Goal: Check status: Check status

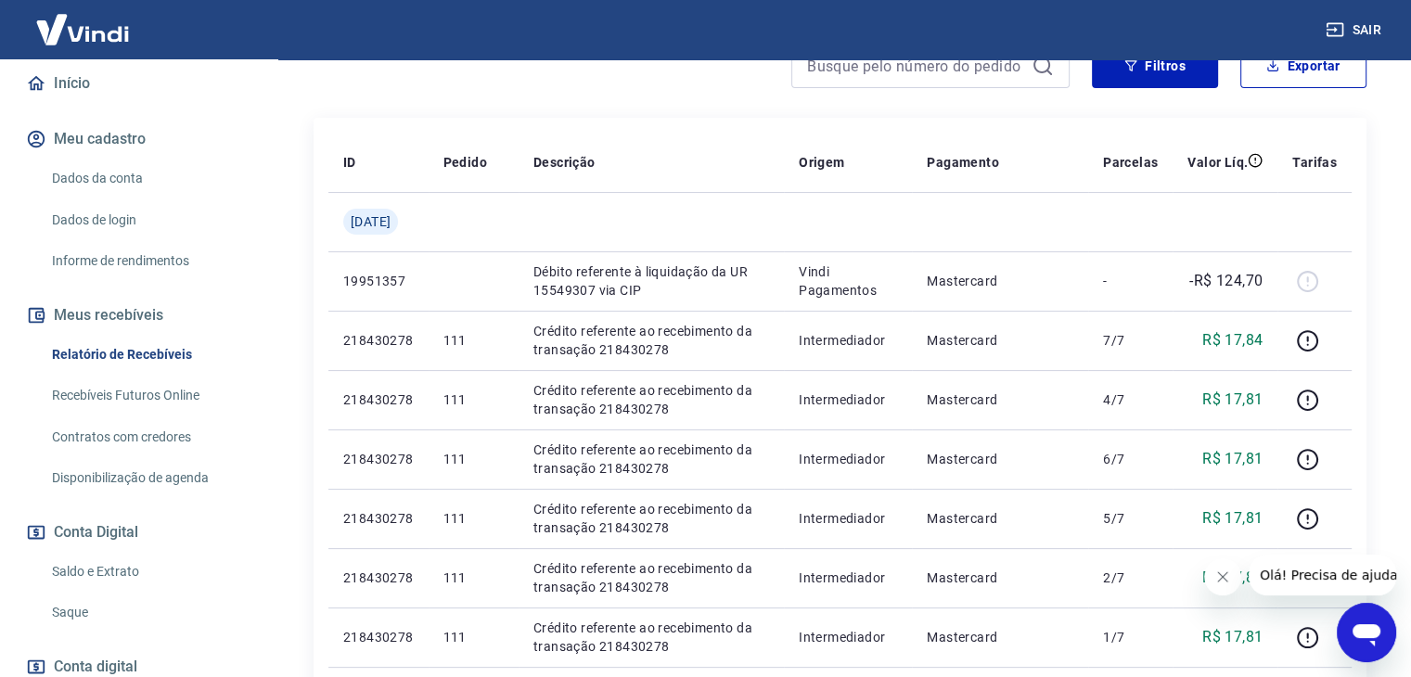
scroll to position [185, 0]
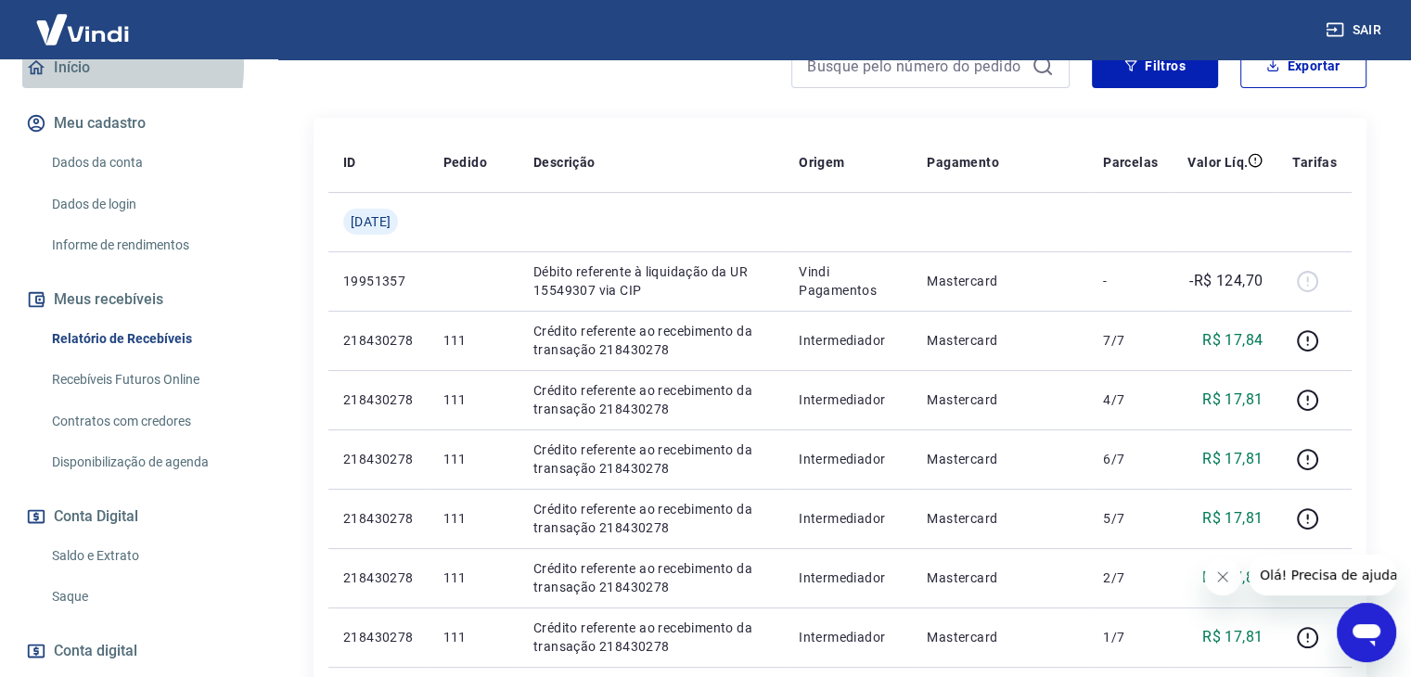
click at [79, 85] on link "Início" at bounding box center [138, 67] width 233 height 41
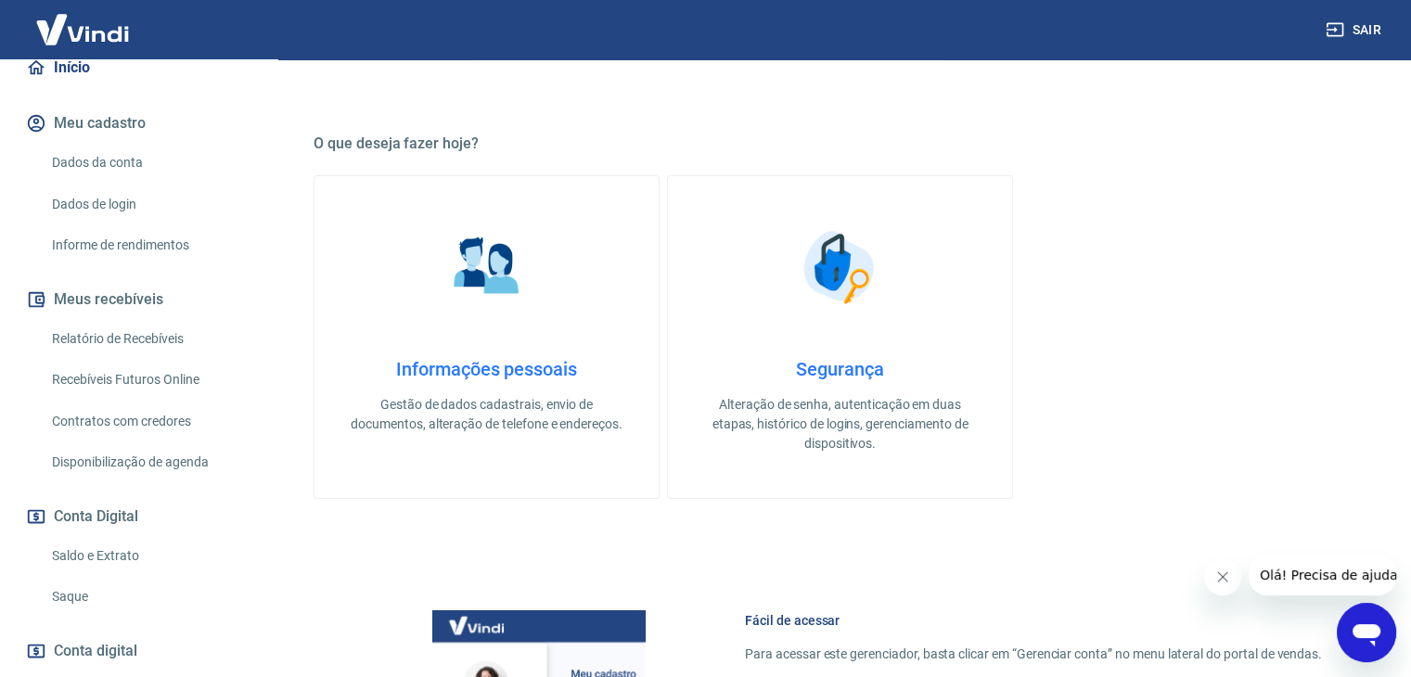
click at [134, 354] on link "Relatório de Recebíveis" at bounding box center [150, 339] width 211 height 38
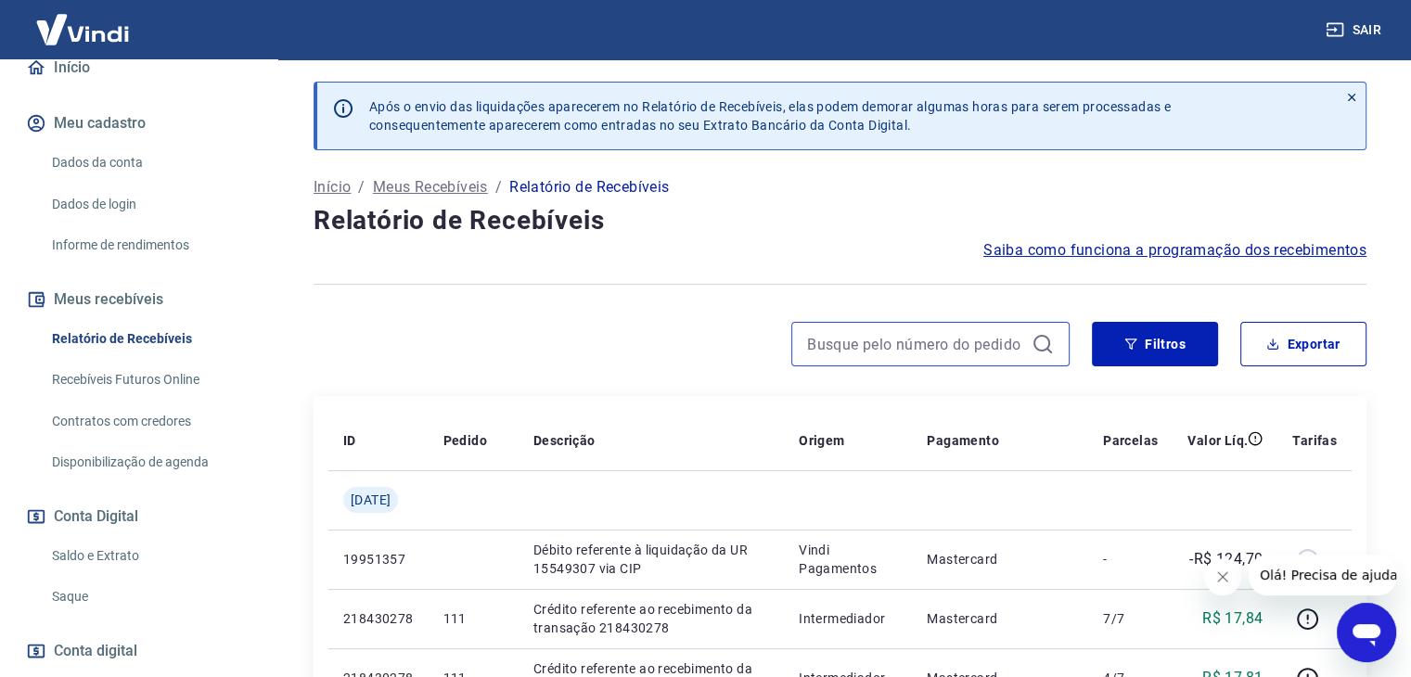
click at [987, 348] on input at bounding box center [915, 344] width 217 height 28
drag, startPoint x: 918, startPoint y: 357, endPoint x: 931, endPoint y: 350, distance: 15.0
click at [918, 357] on div at bounding box center [930, 344] width 278 height 45
click at [931, 348] on input at bounding box center [915, 344] width 217 height 28
type input "209"
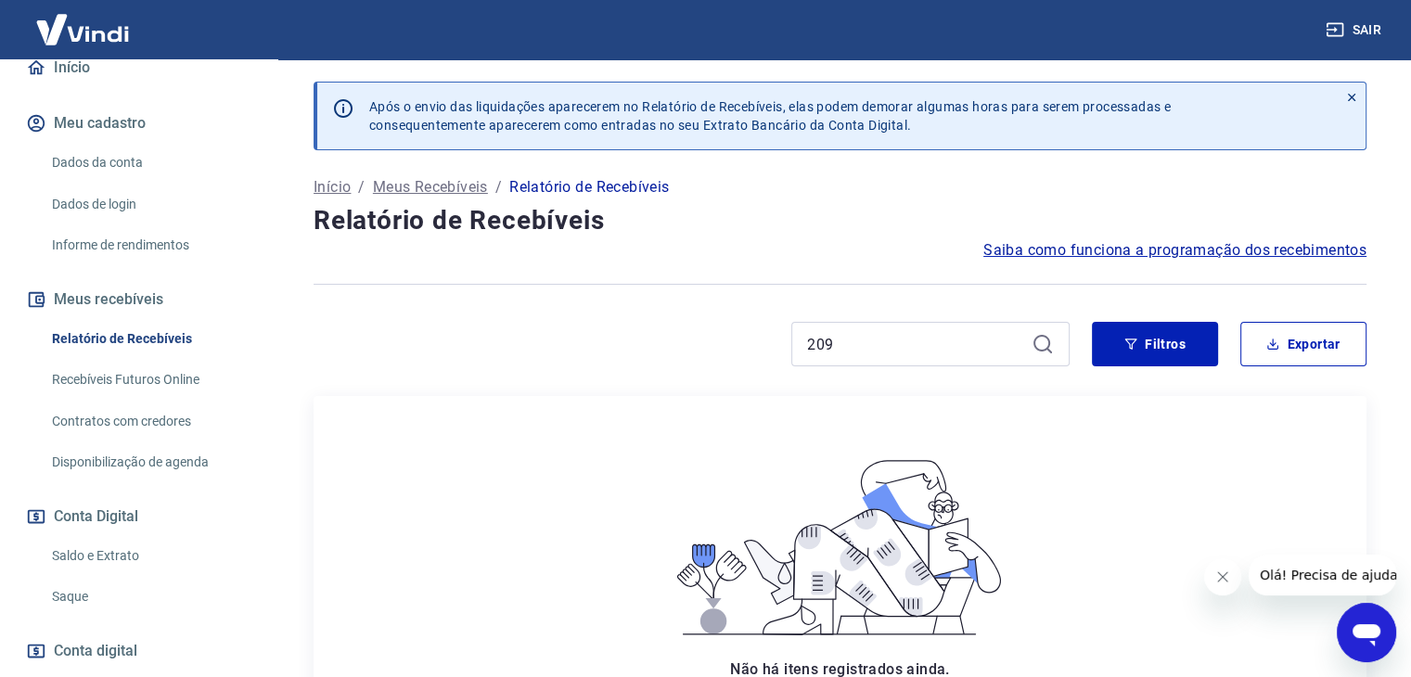
click at [1047, 349] on icon at bounding box center [1049, 351] width 6 height 6
click at [525, 441] on div "Não há itens registrados ainda. Quando houver itens registrados, eles serão exi…" at bounding box center [839, 581] width 1023 height 340
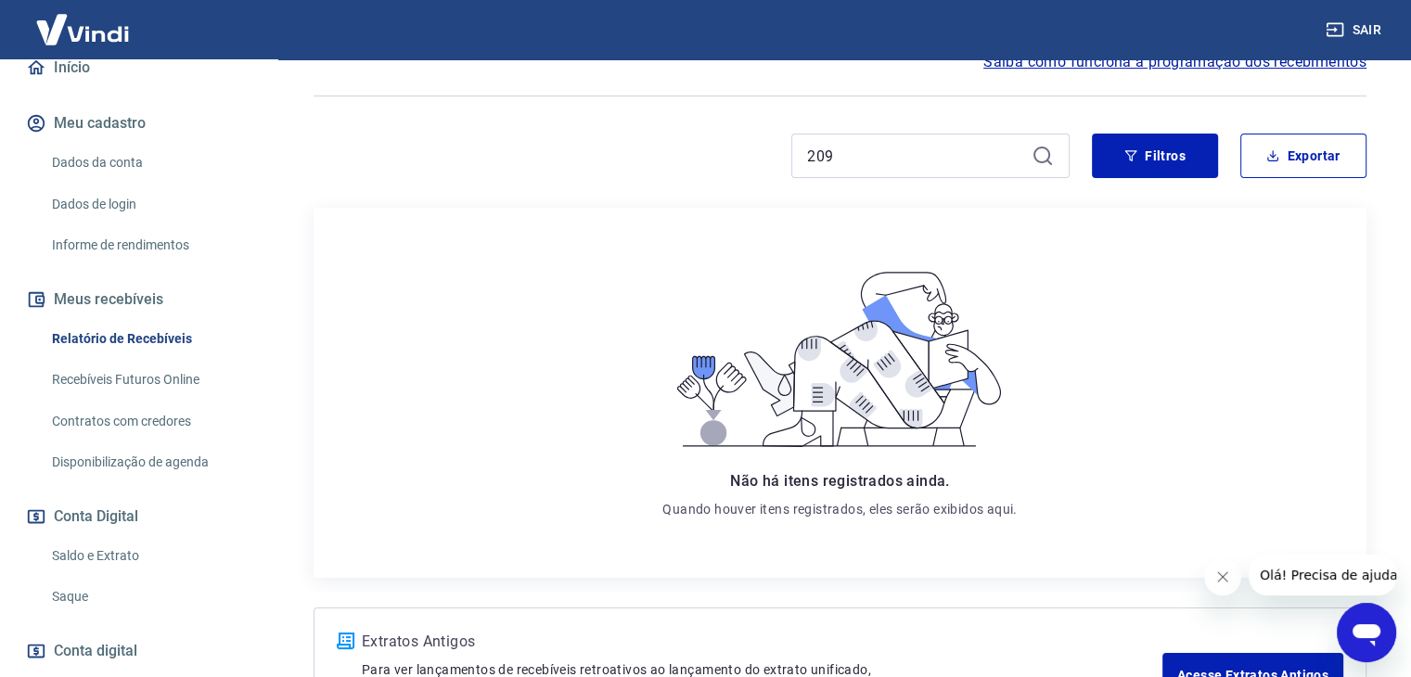
scroll to position [148, 0]
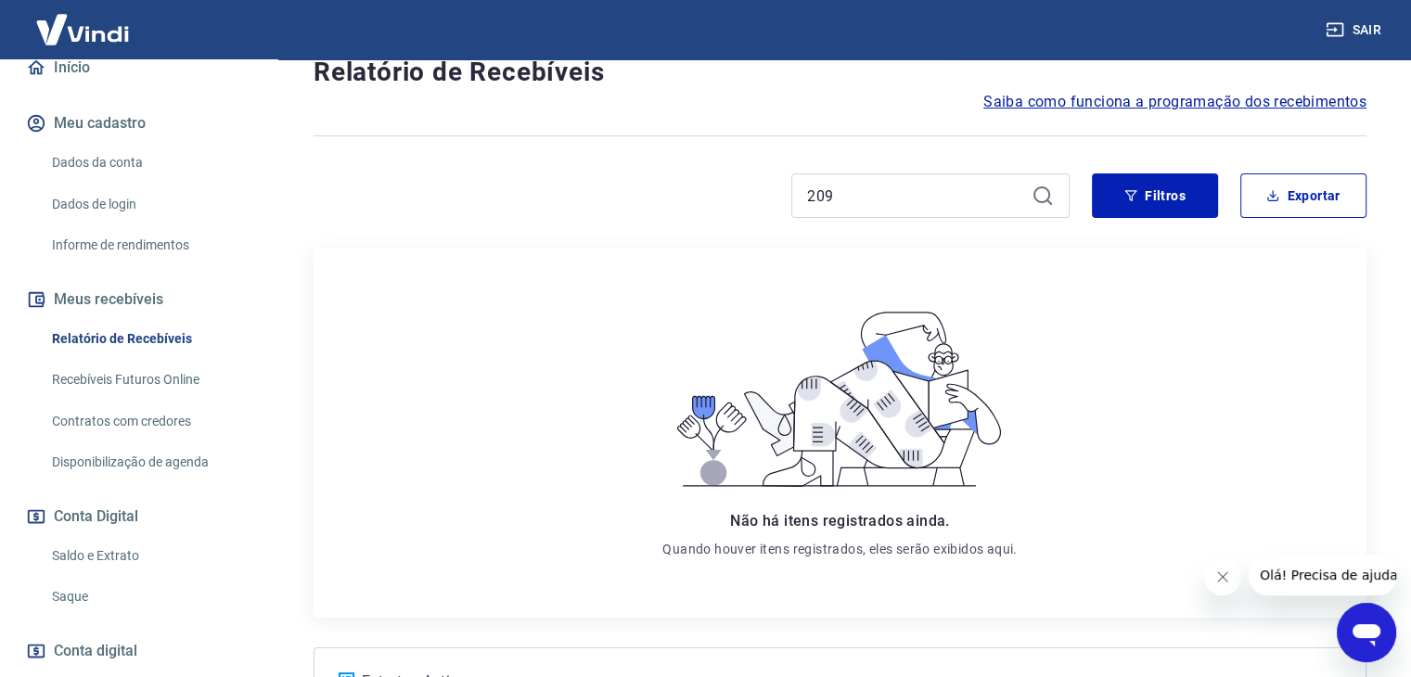
click at [70, 84] on link "Início" at bounding box center [138, 67] width 233 height 41
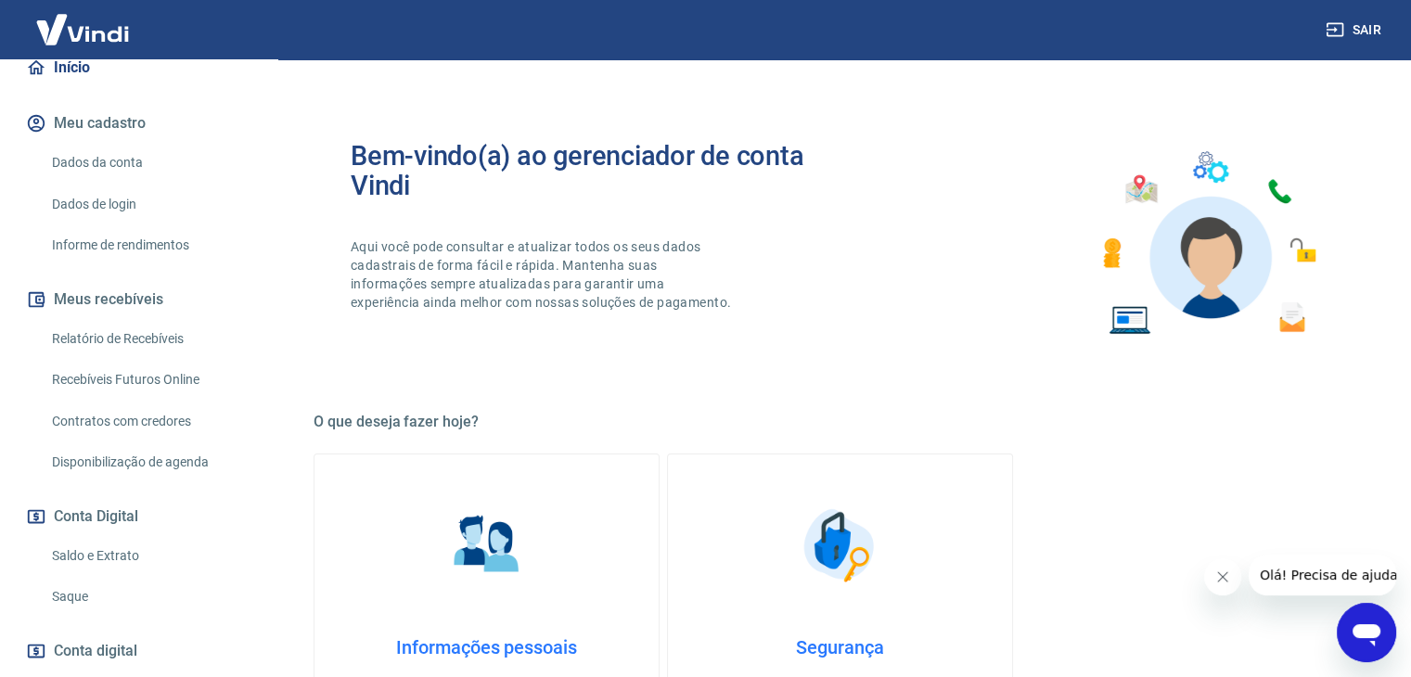
click at [129, 316] on button "Meus recebíveis" at bounding box center [138, 299] width 233 height 41
click at [71, 356] on link "Relatório de Recebíveis" at bounding box center [150, 339] width 211 height 38
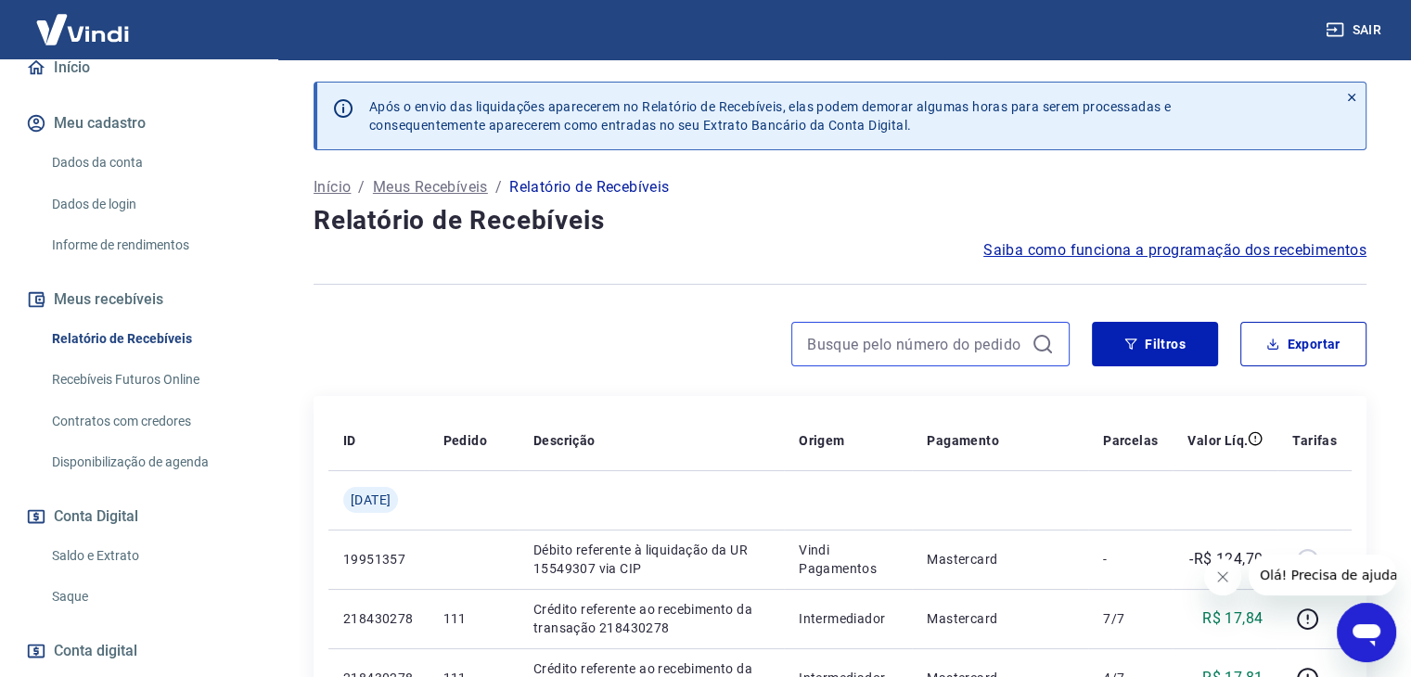
click at [930, 338] on input at bounding box center [915, 344] width 217 height 28
type input "209"
click at [1042, 349] on icon at bounding box center [1042, 344] width 22 height 22
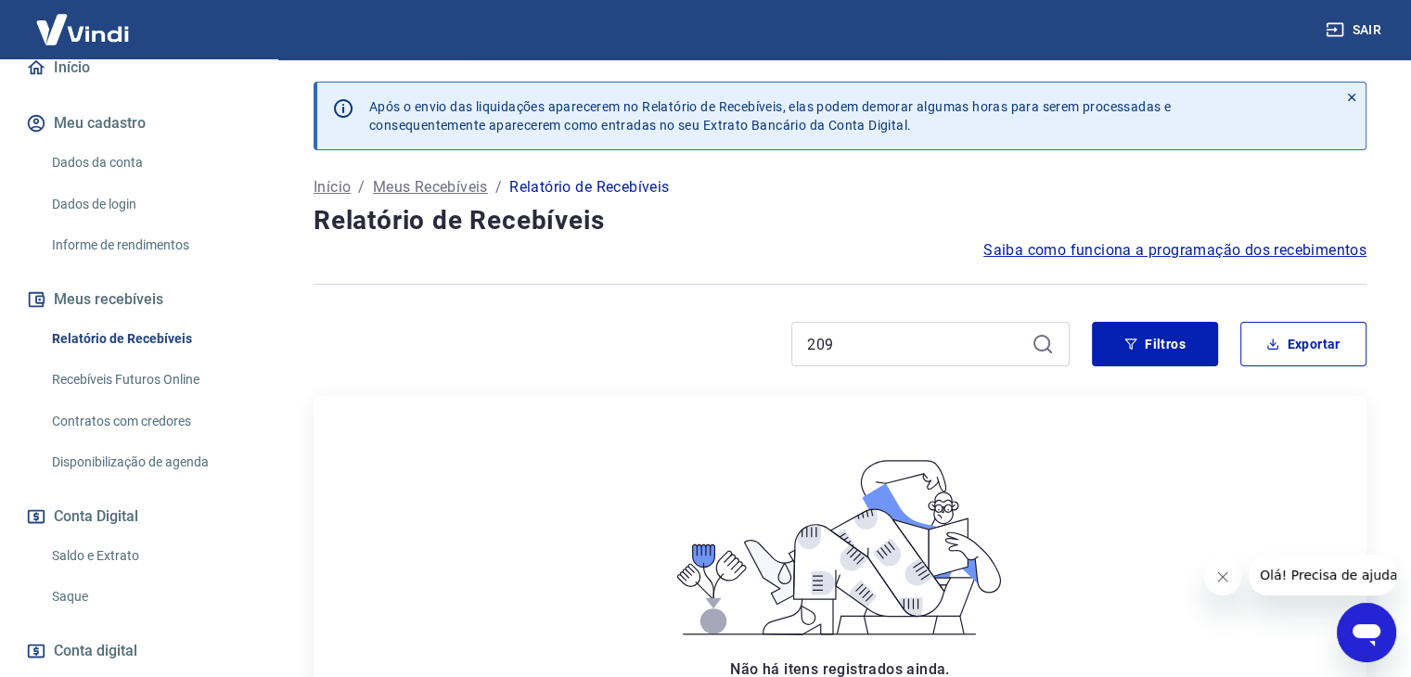
click at [326, 190] on p "Início" at bounding box center [331, 187] width 37 height 22
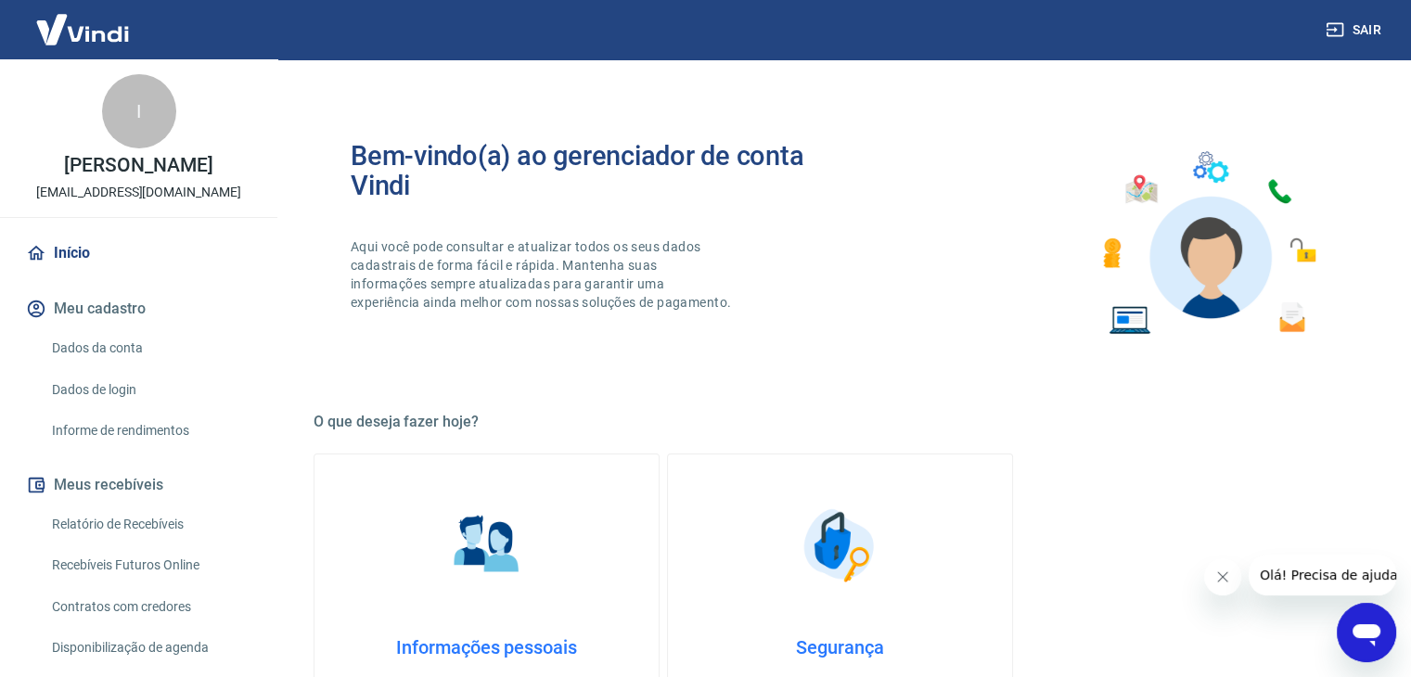
click at [67, 273] on link "Início" at bounding box center [138, 253] width 233 height 41
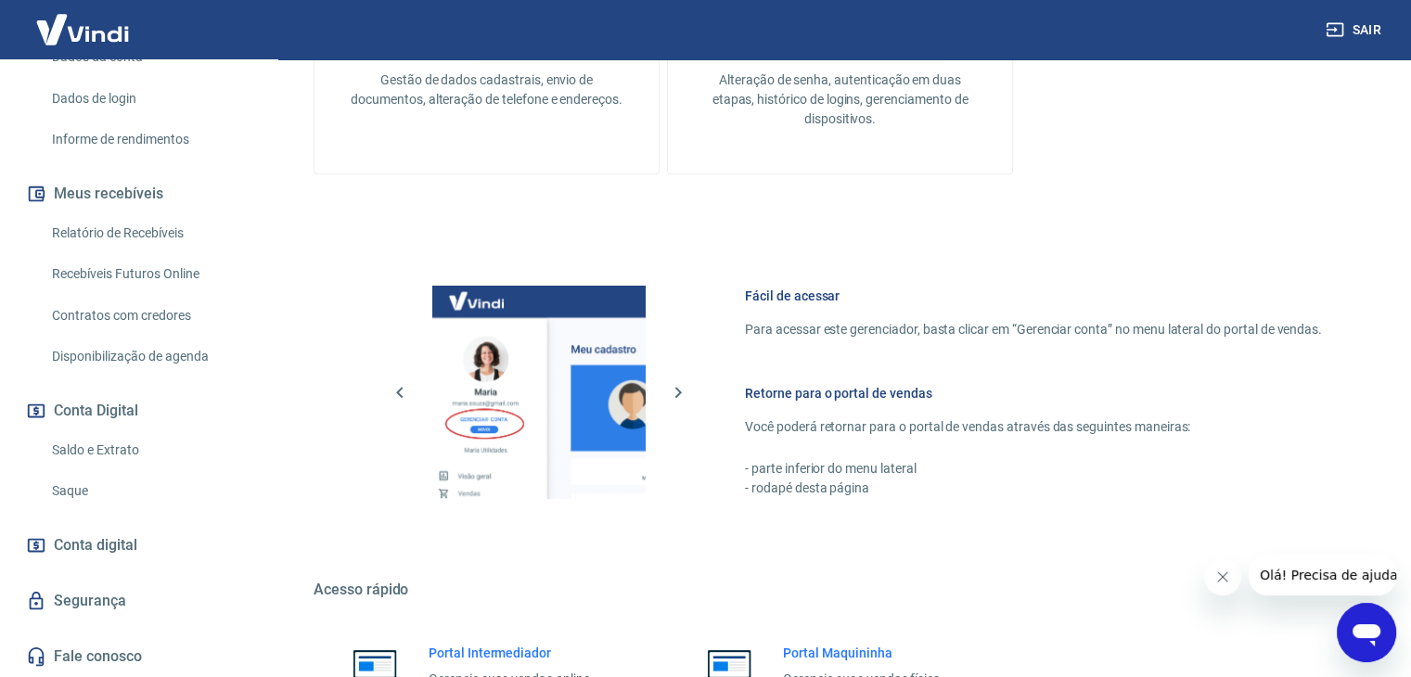
scroll to position [786, 0]
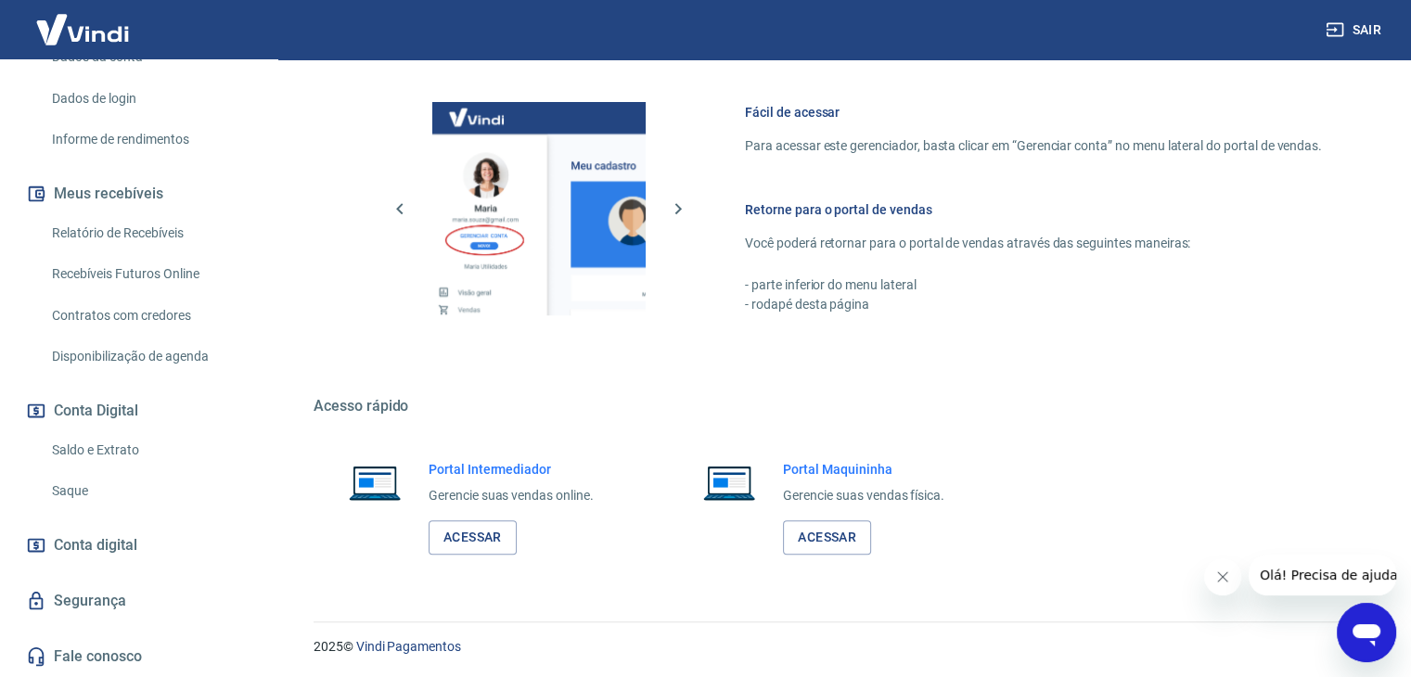
drag, startPoint x: 153, startPoint y: 312, endPoint x: 201, endPoint y: 335, distance: 53.5
click at [152, 312] on link "Contratos com credores" at bounding box center [150, 316] width 211 height 38
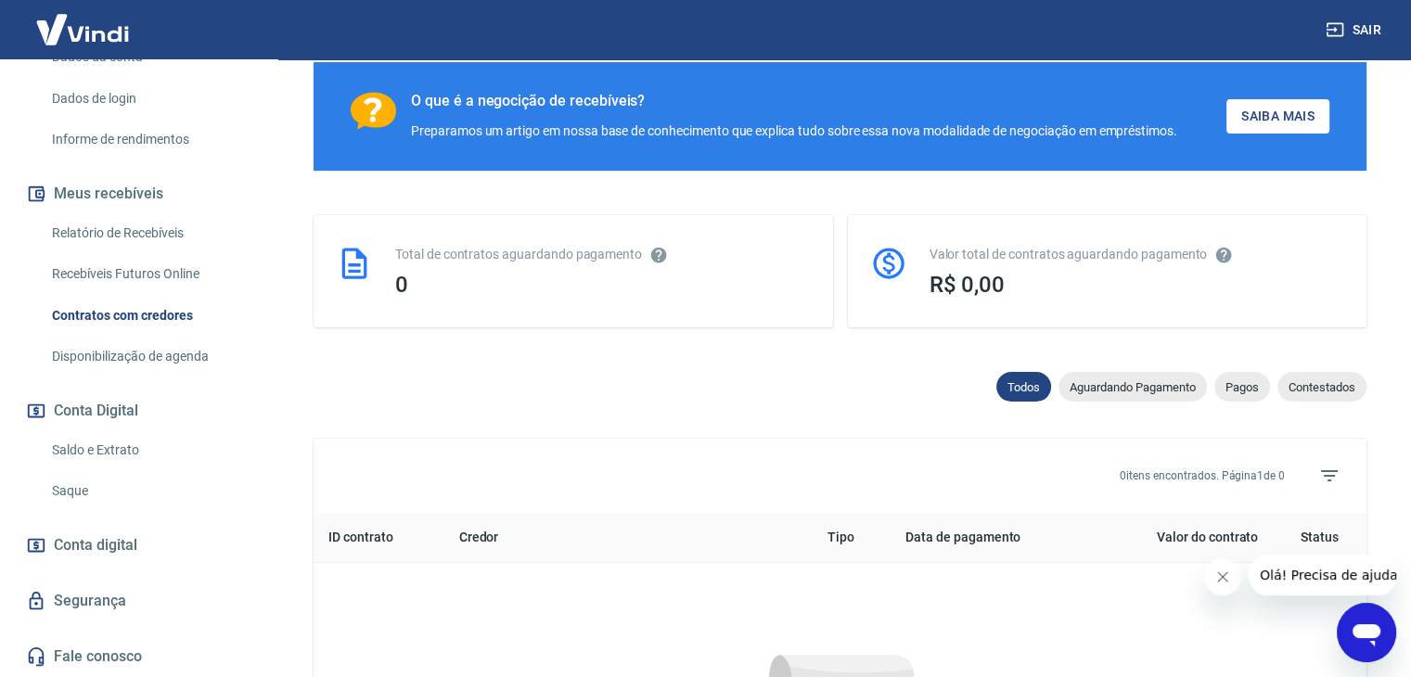
scroll to position [834, 0]
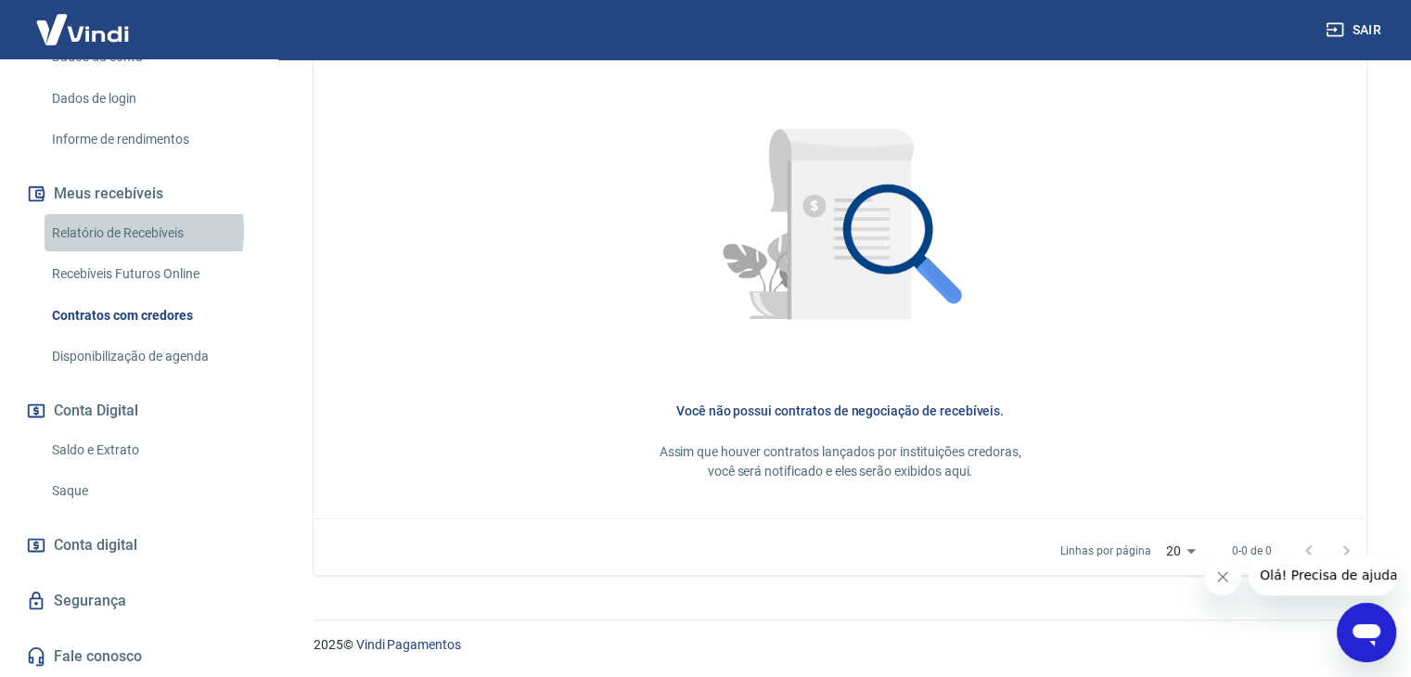
click at [108, 231] on link "Relatório de Recebíveis" at bounding box center [150, 233] width 211 height 38
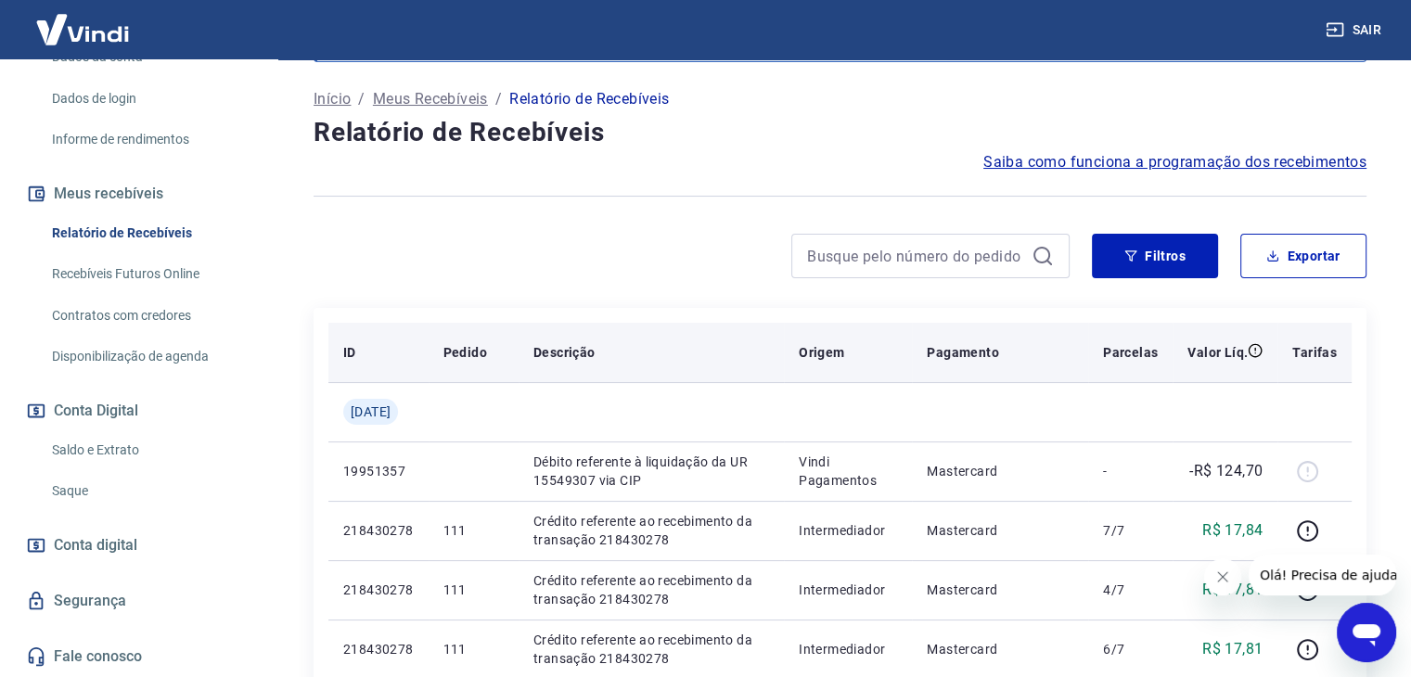
scroll to position [93, 0]
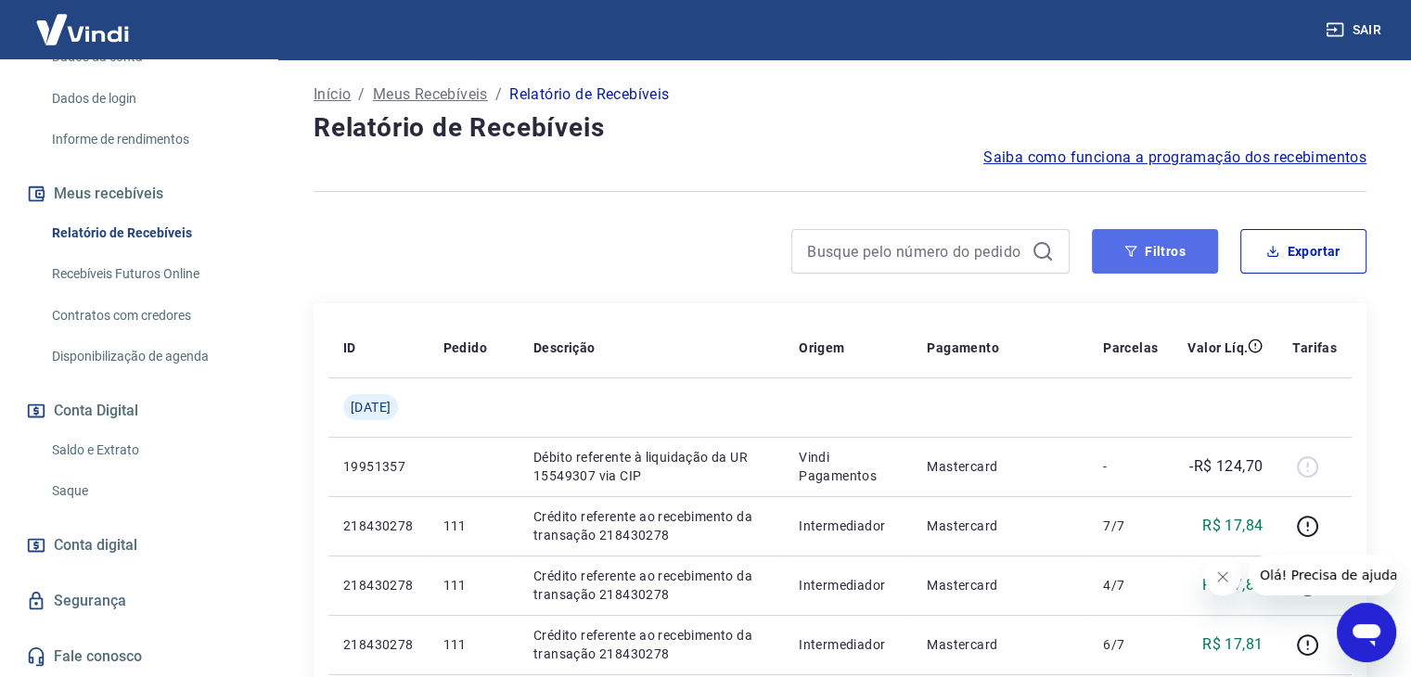
click at [1131, 253] on icon "button" at bounding box center [1130, 251] width 13 height 13
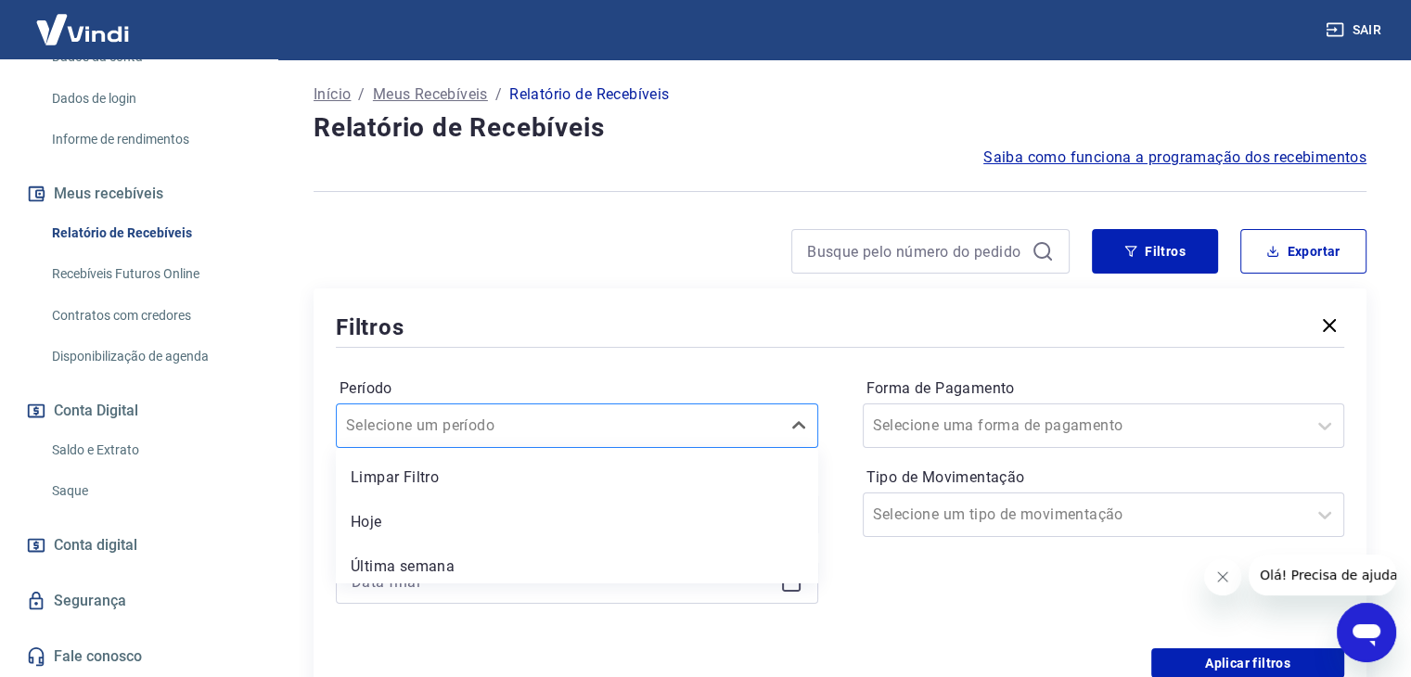
click at [491, 442] on div "option Limpar Filtro focused, 1 of 7. 7 results available. Use Up and Down to c…" at bounding box center [577, 425] width 482 height 45
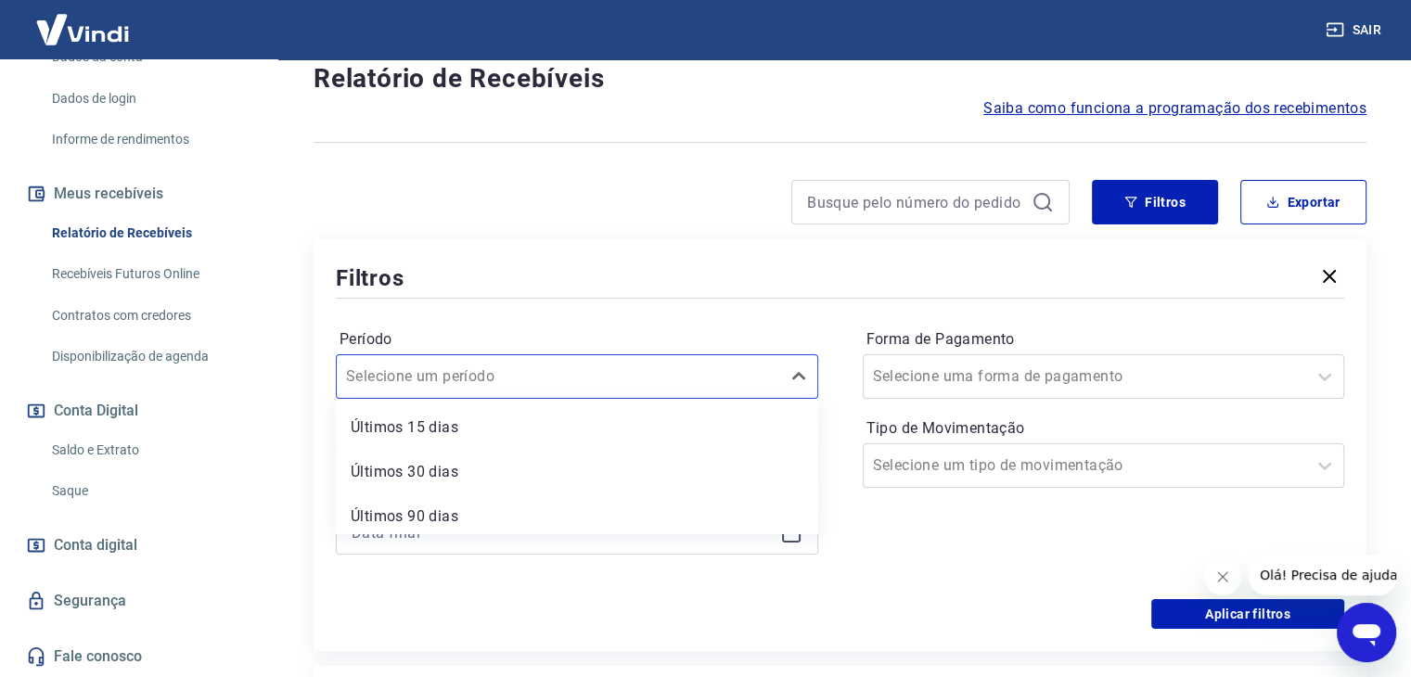
scroll to position [183, 0]
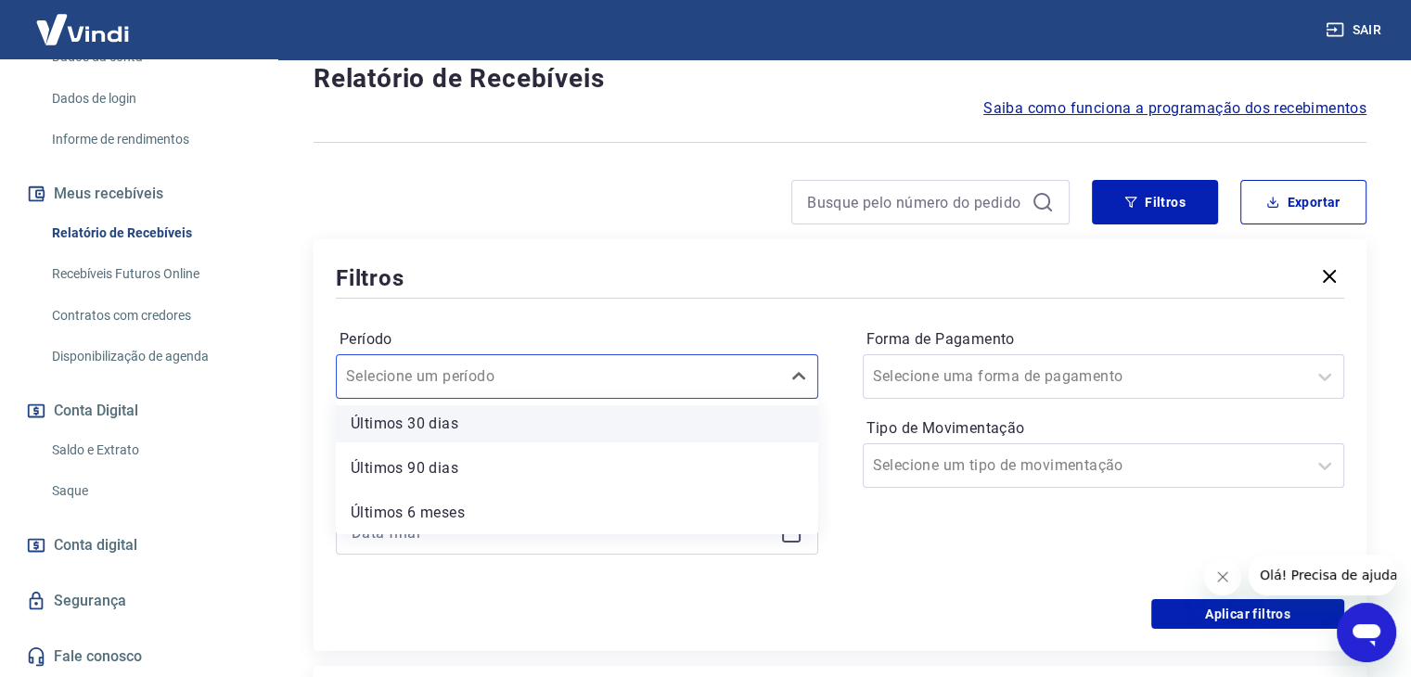
click at [468, 428] on div "Últimos 30 dias" at bounding box center [577, 423] width 482 height 37
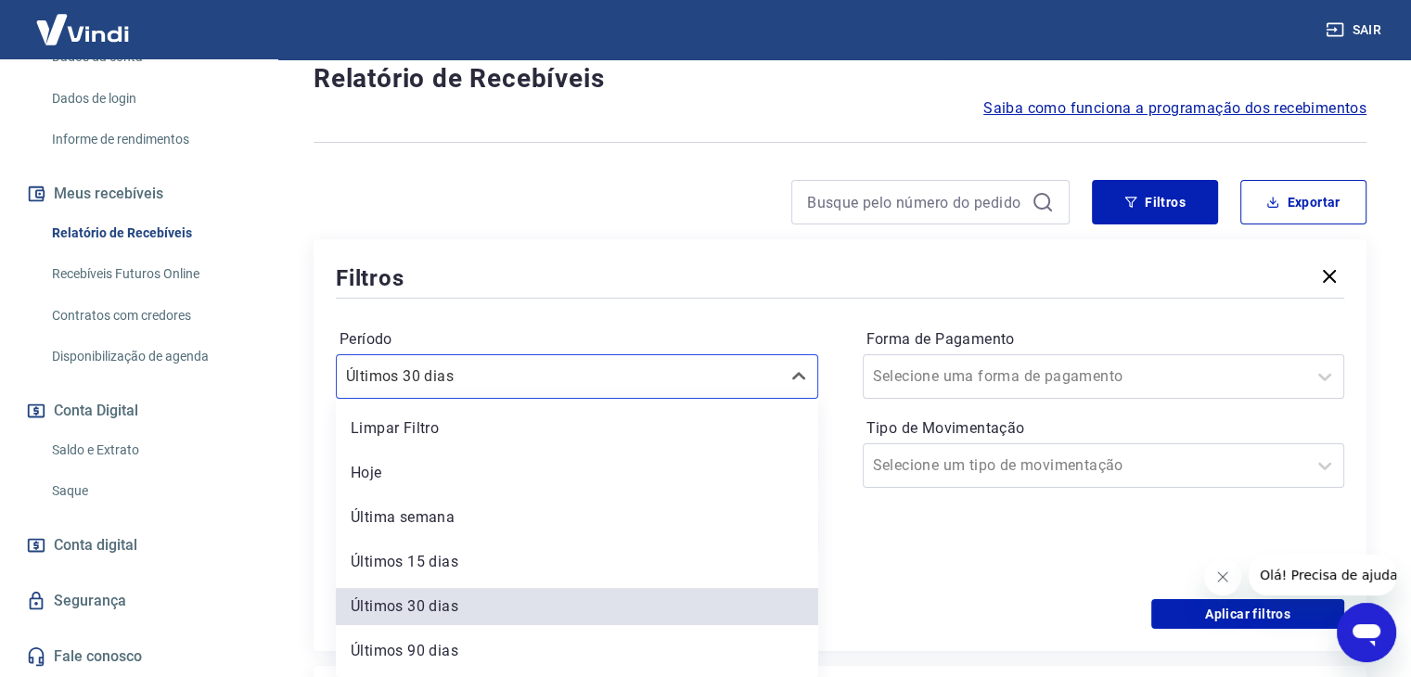
click at [518, 362] on div "Últimos 30 dias" at bounding box center [558, 376] width 443 height 33
click at [349, 566] on div "Últimos 15 dias" at bounding box center [577, 561] width 482 height 37
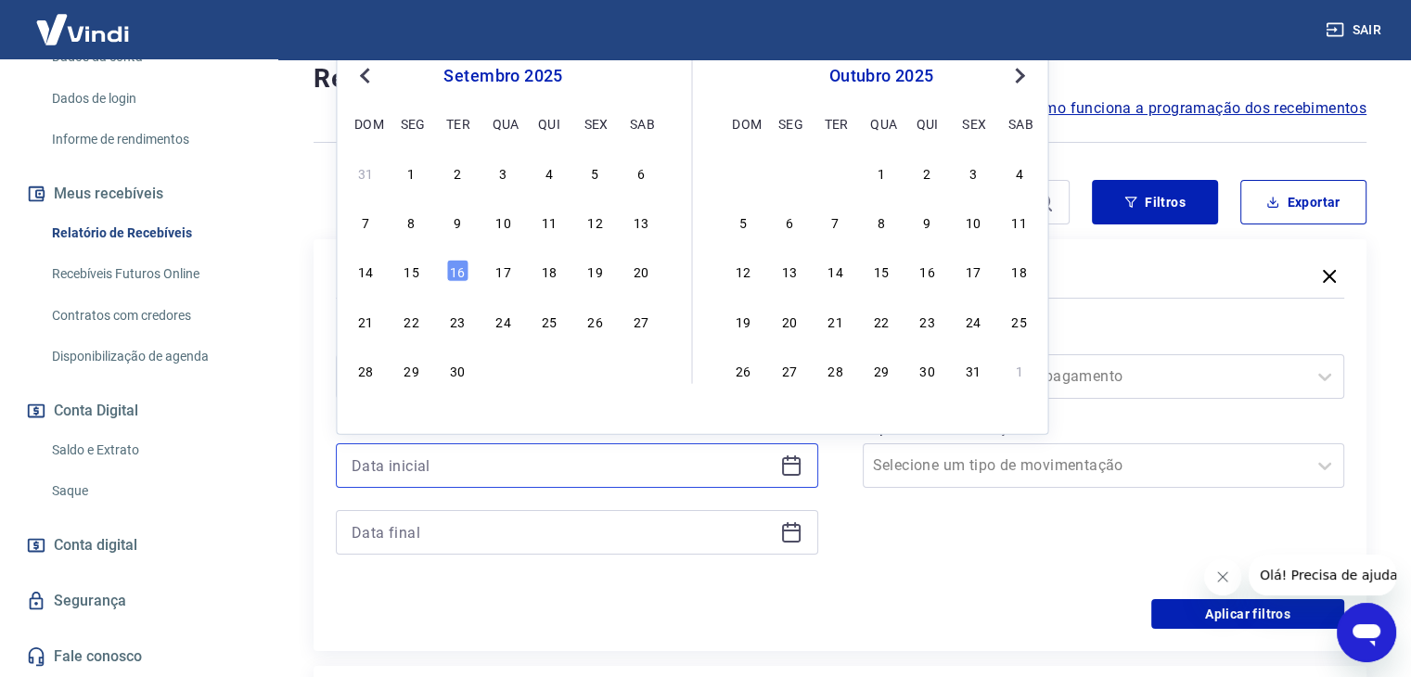
click at [446, 453] on input at bounding box center [561, 466] width 421 height 28
click at [412, 168] on div "1" at bounding box center [412, 172] width 22 height 22
type input "01/09/2025"
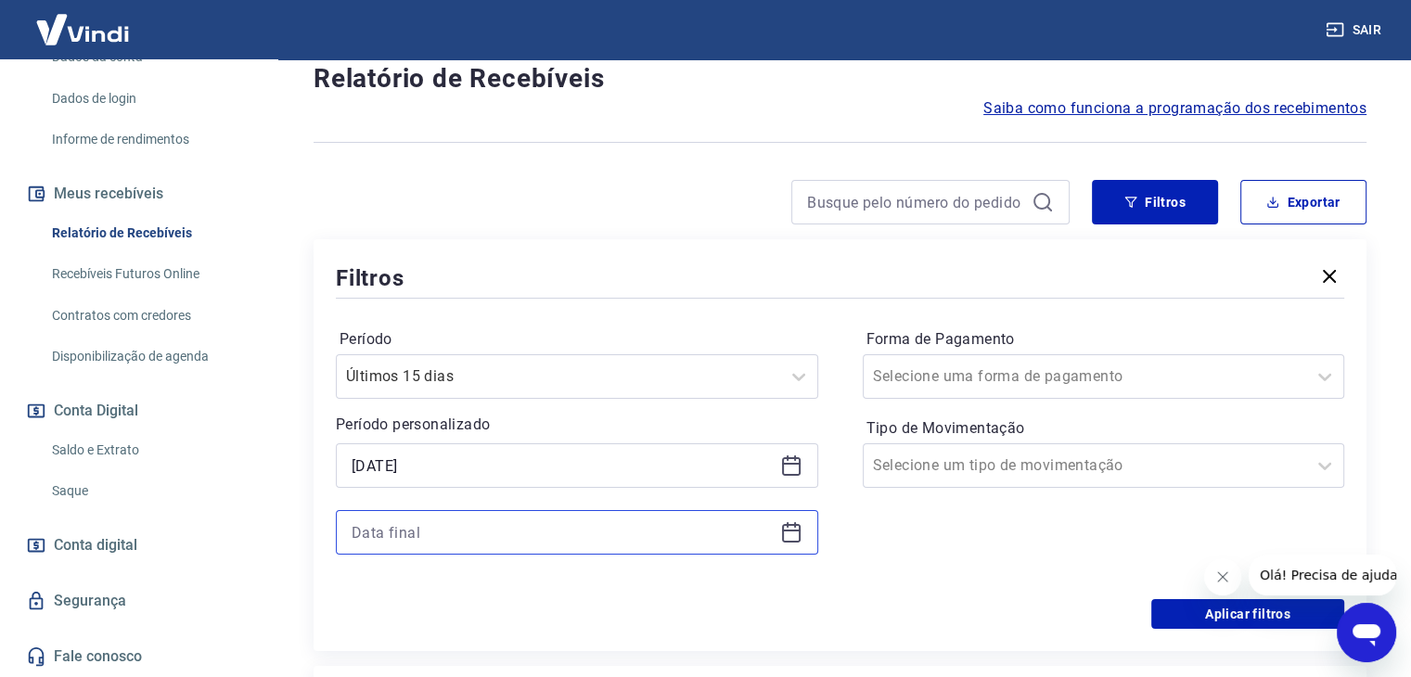
click at [501, 518] on input at bounding box center [561, 532] width 421 height 28
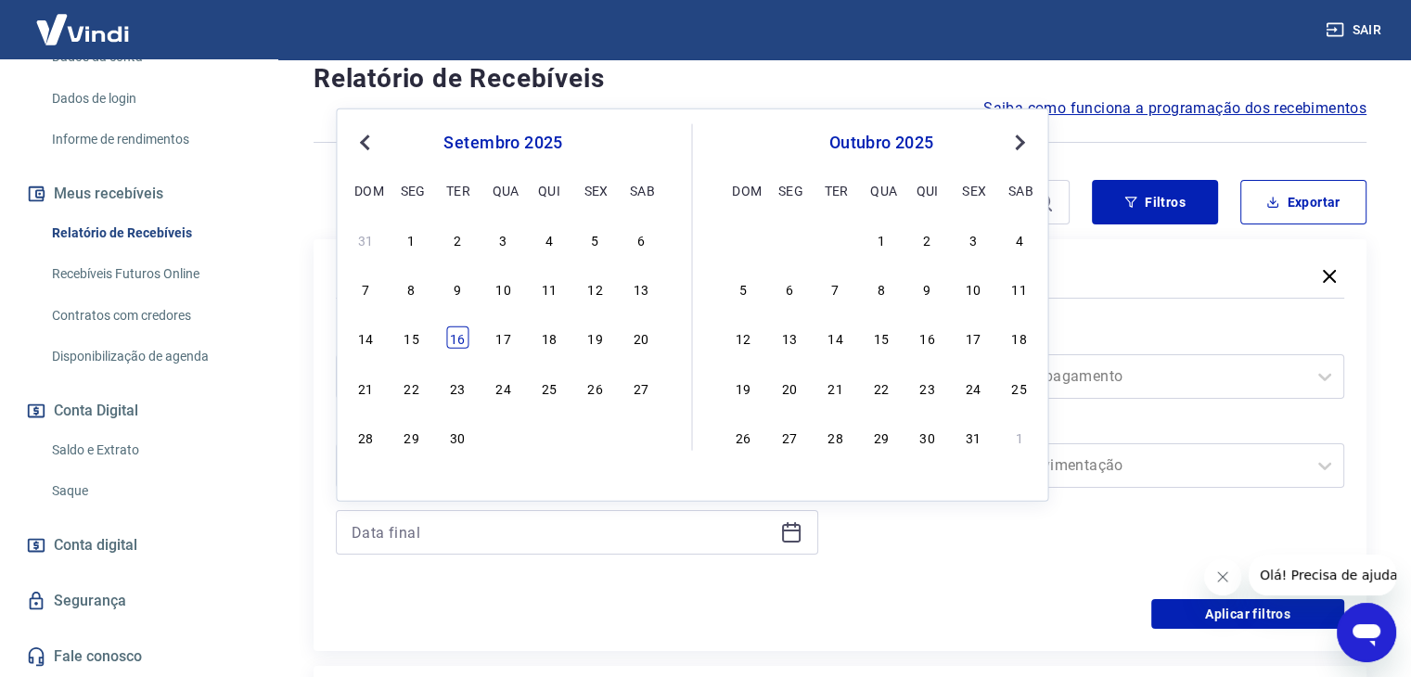
click at [462, 334] on div "16" at bounding box center [457, 337] width 22 height 22
type input "16/09/2025"
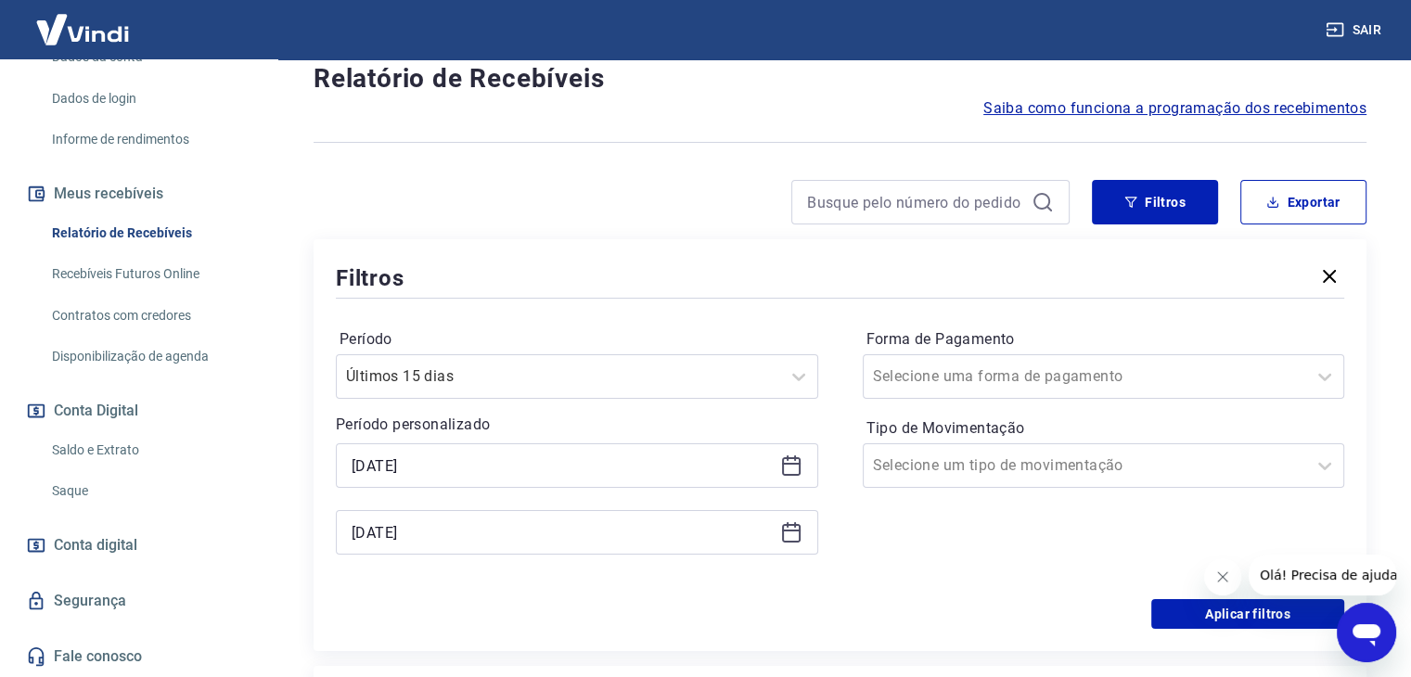
click at [1025, 545] on div "Forma de Pagamento Selecione uma forma de pagamento Tipo de Movimentação Seleci…" at bounding box center [1104, 451] width 482 height 252
click at [1124, 378] on div at bounding box center [1085, 377] width 425 height 26
click at [688, 613] on div "Aplicar filtros" at bounding box center [840, 614] width 1008 height 30
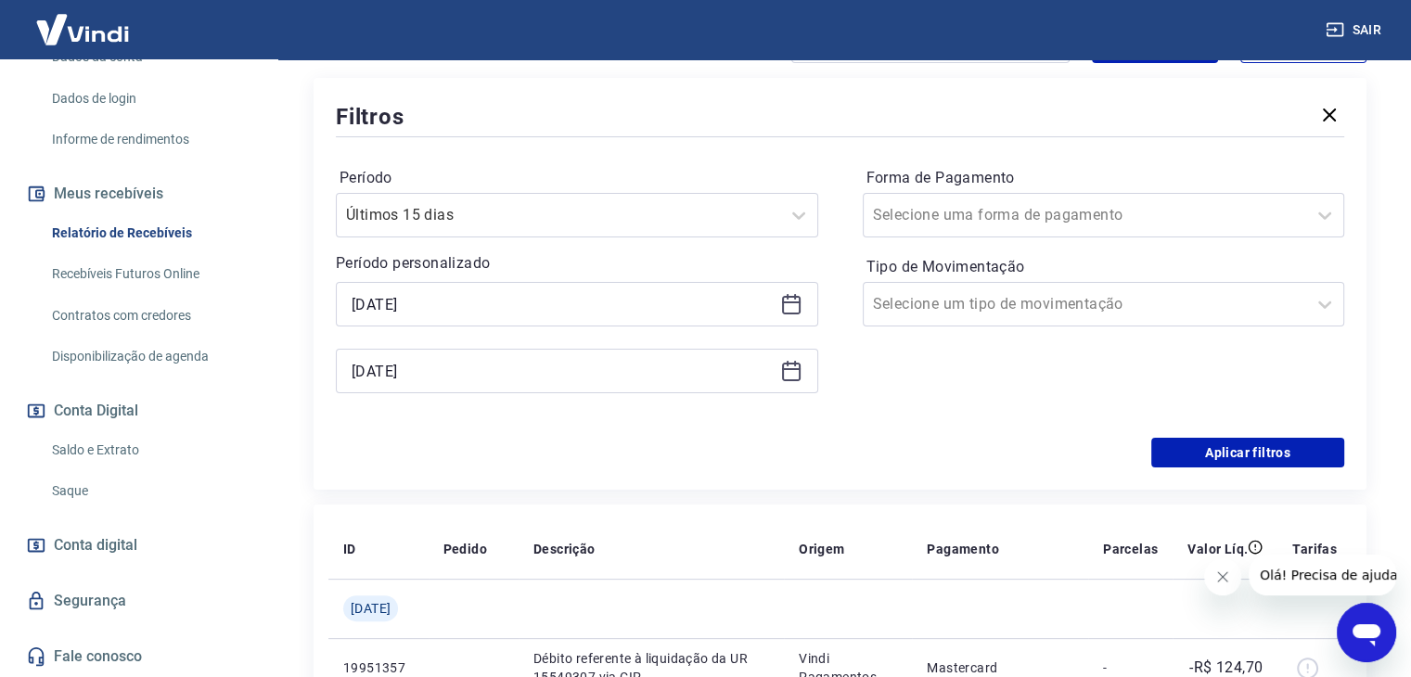
scroll to position [327, 0]
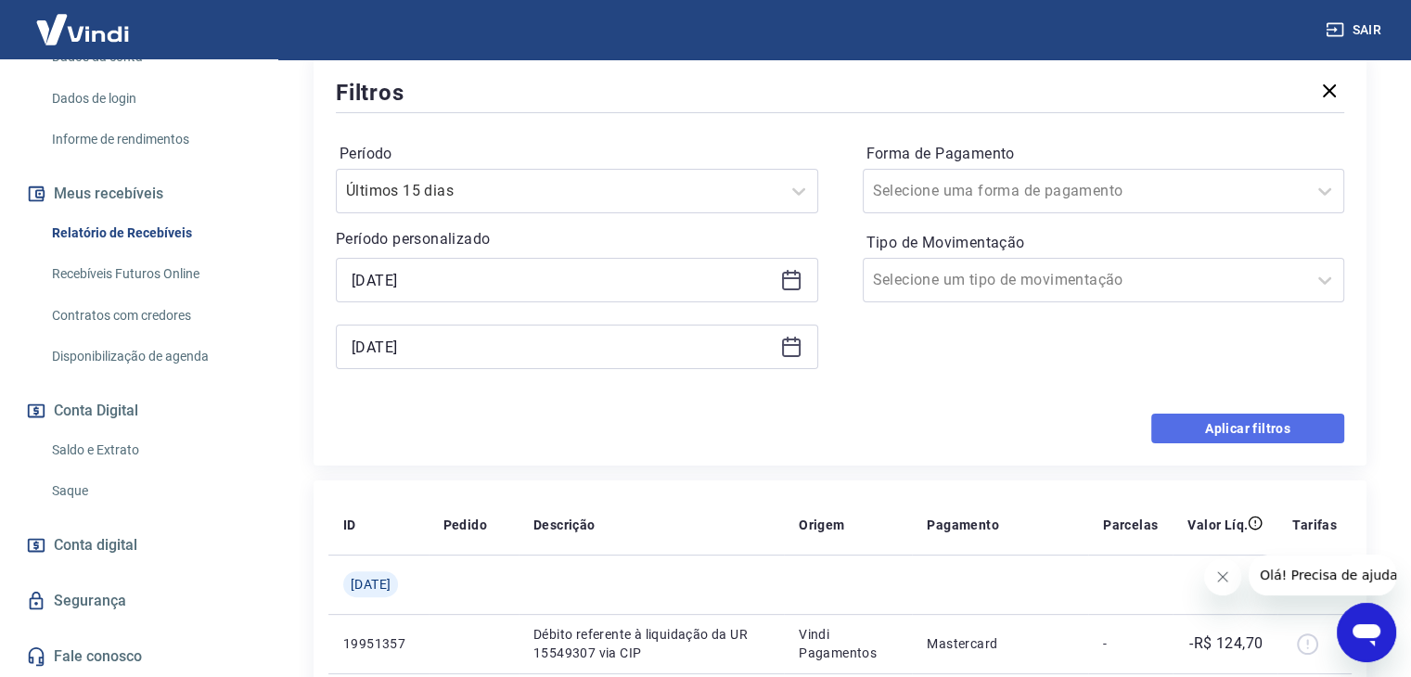
click at [1233, 431] on button "Aplicar filtros" at bounding box center [1247, 429] width 193 height 30
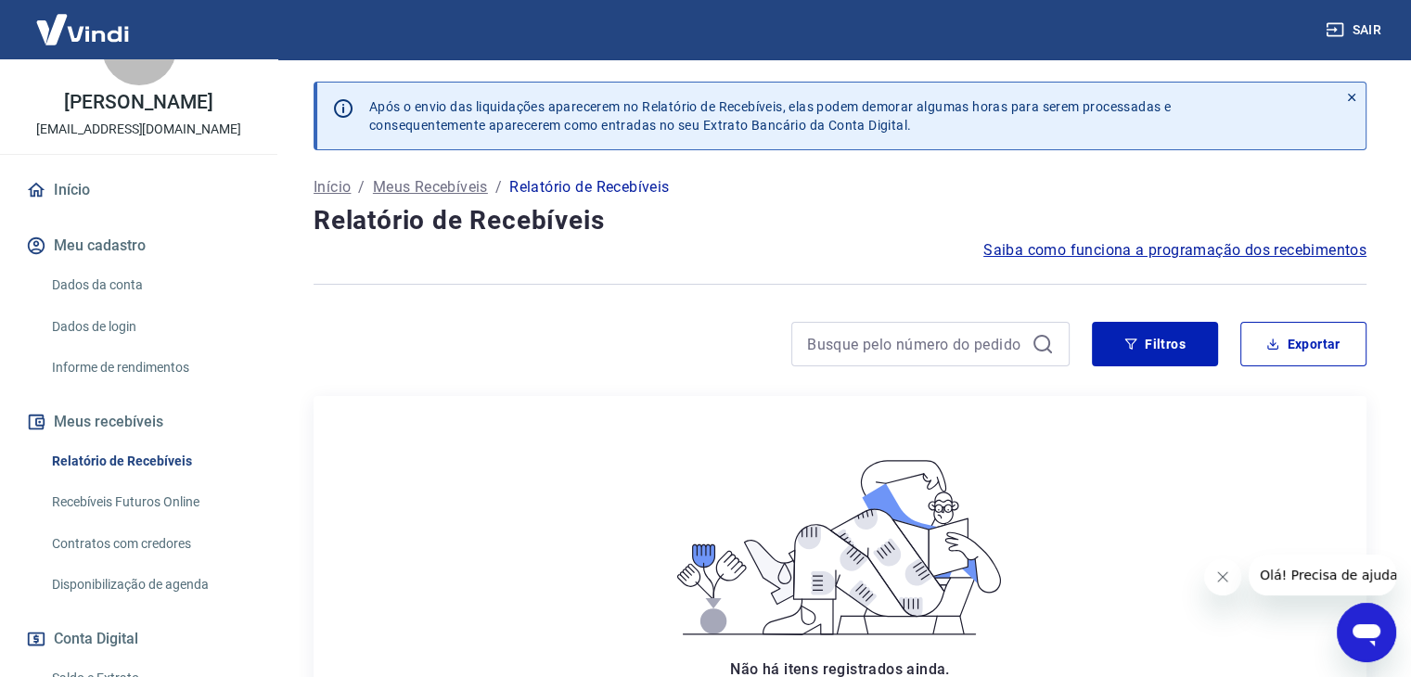
scroll to position [32, 0]
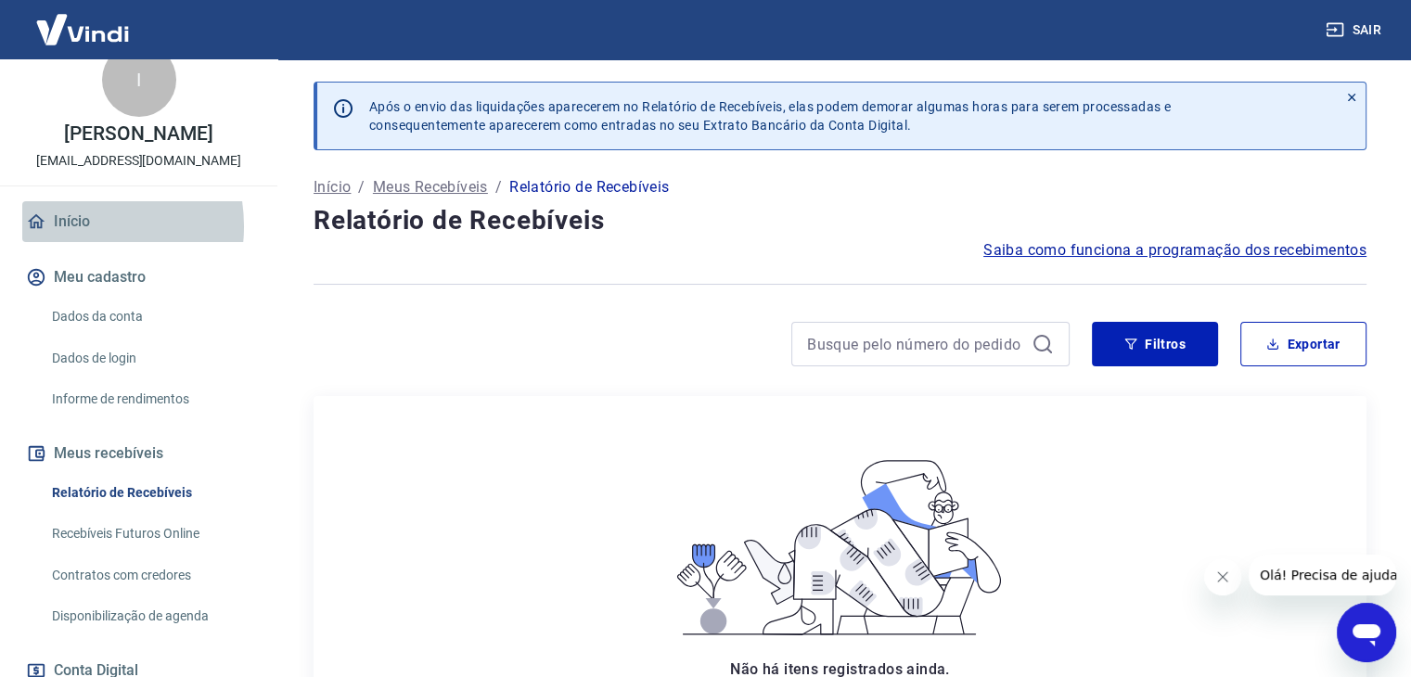
click at [70, 242] on link "Início" at bounding box center [138, 221] width 233 height 41
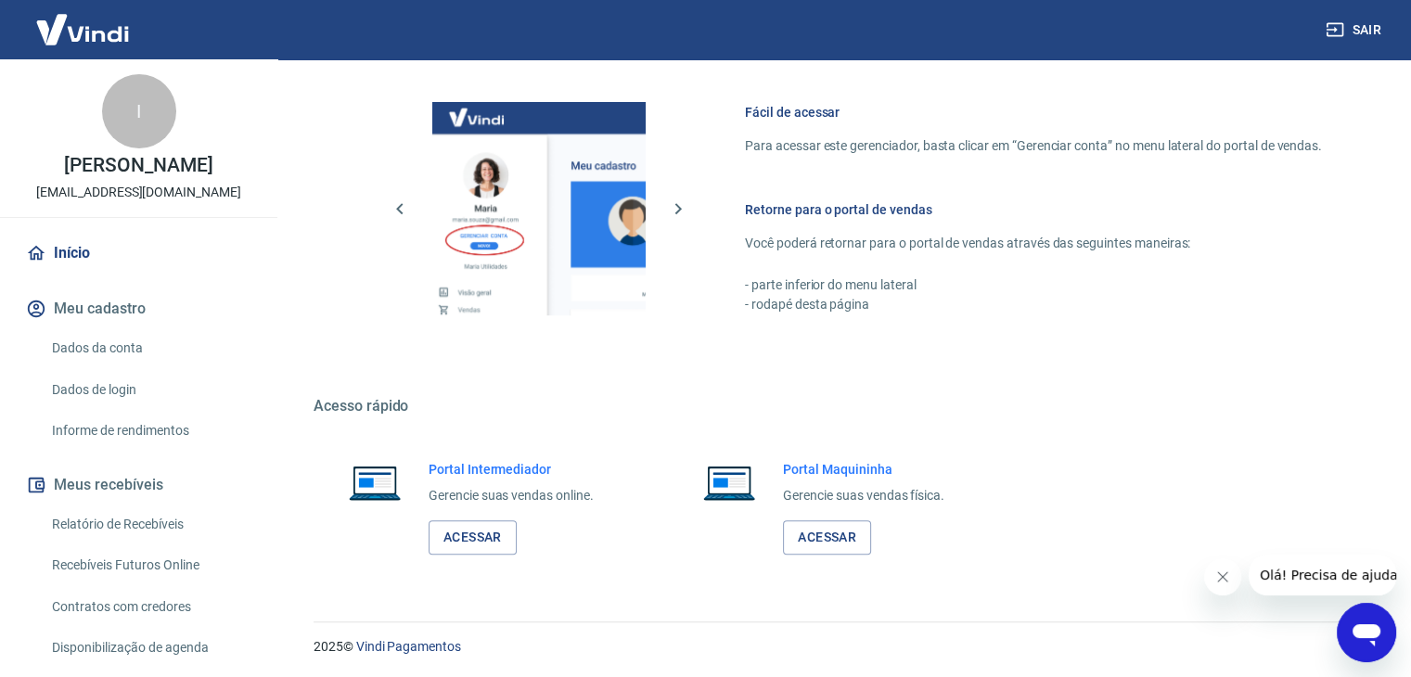
click at [109, 38] on img at bounding box center [82, 29] width 121 height 57
click at [88, 35] on img at bounding box center [82, 29] width 121 height 57
click at [47, 37] on img at bounding box center [82, 29] width 121 height 57
click at [71, 274] on link "Início" at bounding box center [138, 253] width 233 height 41
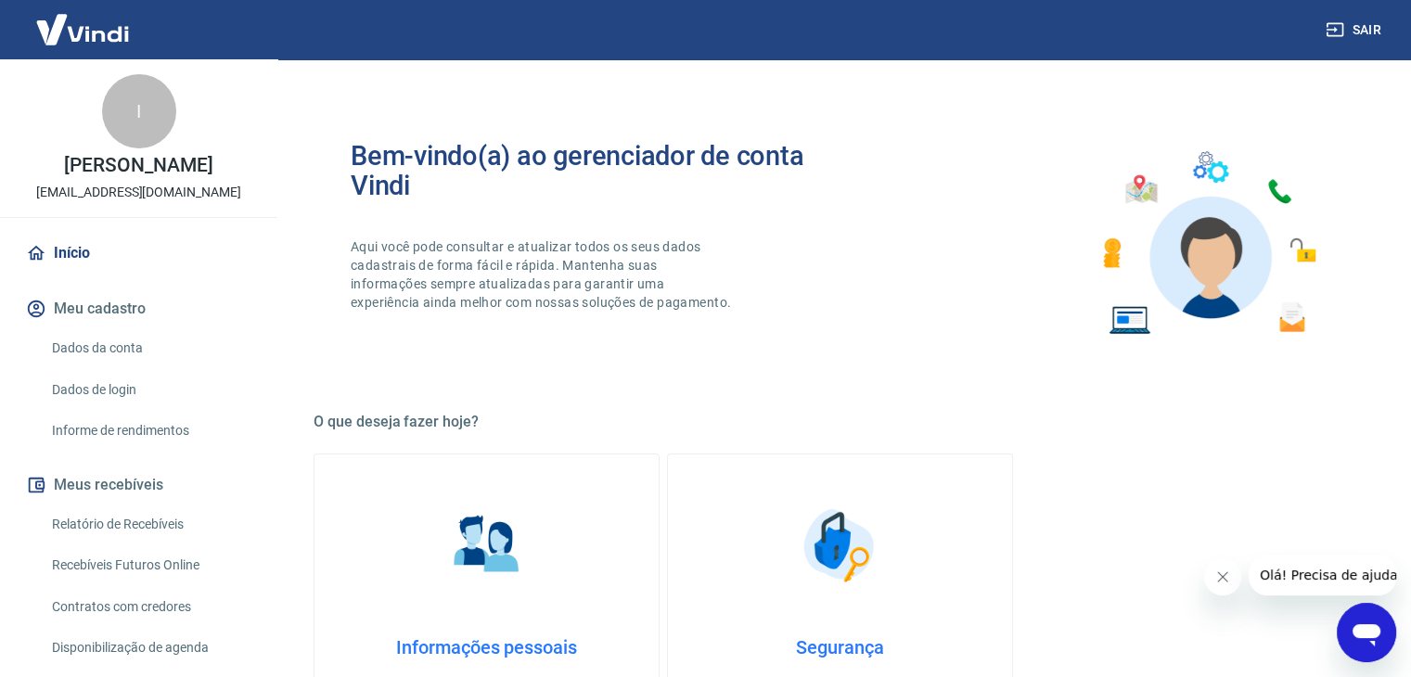
click at [577, 157] on h2 "Bem-vindo(a) ao gerenciador de conta Vindi" at bounding box center [596, 170] width 490 height 59
click at [185, 444] on link "Informe de rendimentos" at bounding box center [150, 431] width 211 height 38
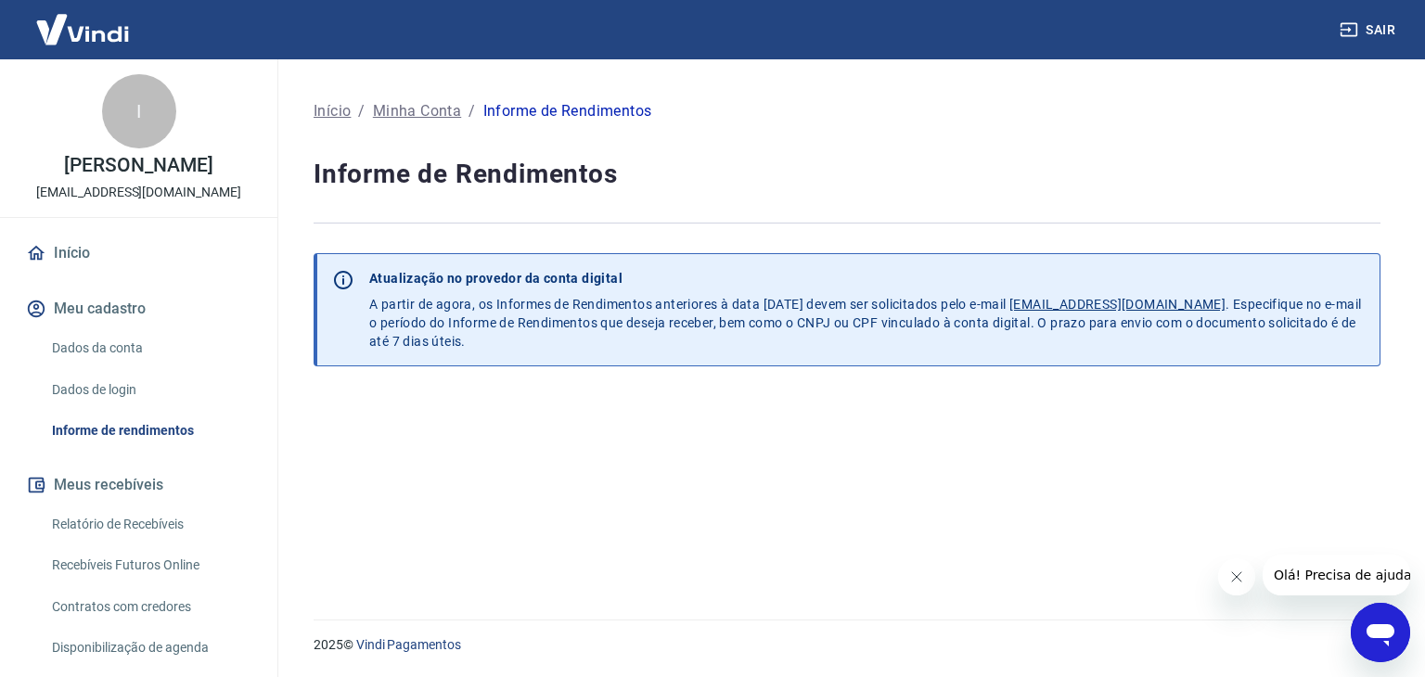
drag, startPoint x: 136, startPoint y: 543, endPoint x: 162, endPoint y: 551, distance: 27.3
click at [137, 543] on link "Relatório de Recebíveis" at bounding box center [150, 524] width 211 height 38
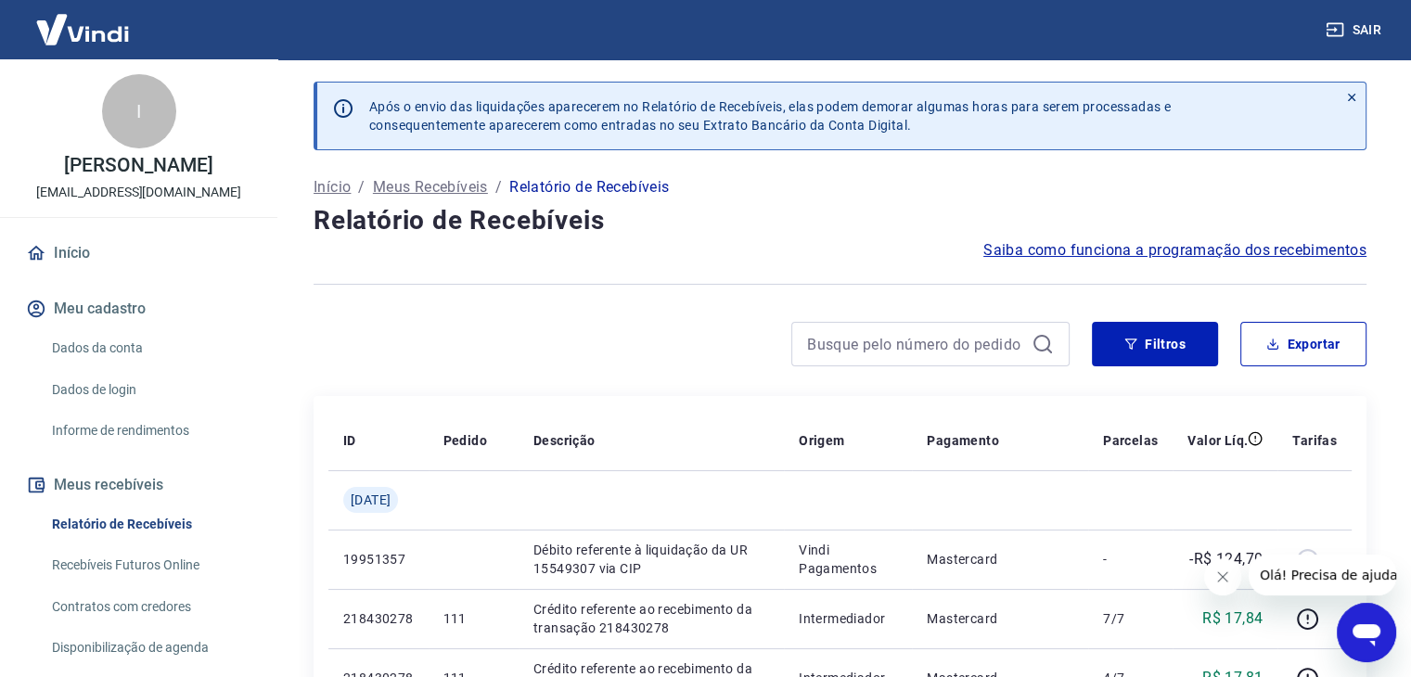
click at [395, 185] on p "Meus Recebíveis" at bounding box center [430, 187] width 115 height 22
click at [978, 346] on input at bounding box center [915, 344] width 217 height 28
type input "209"
click at [1040, 338] on icon at bounding box center [1042, 344] width 22 height 22
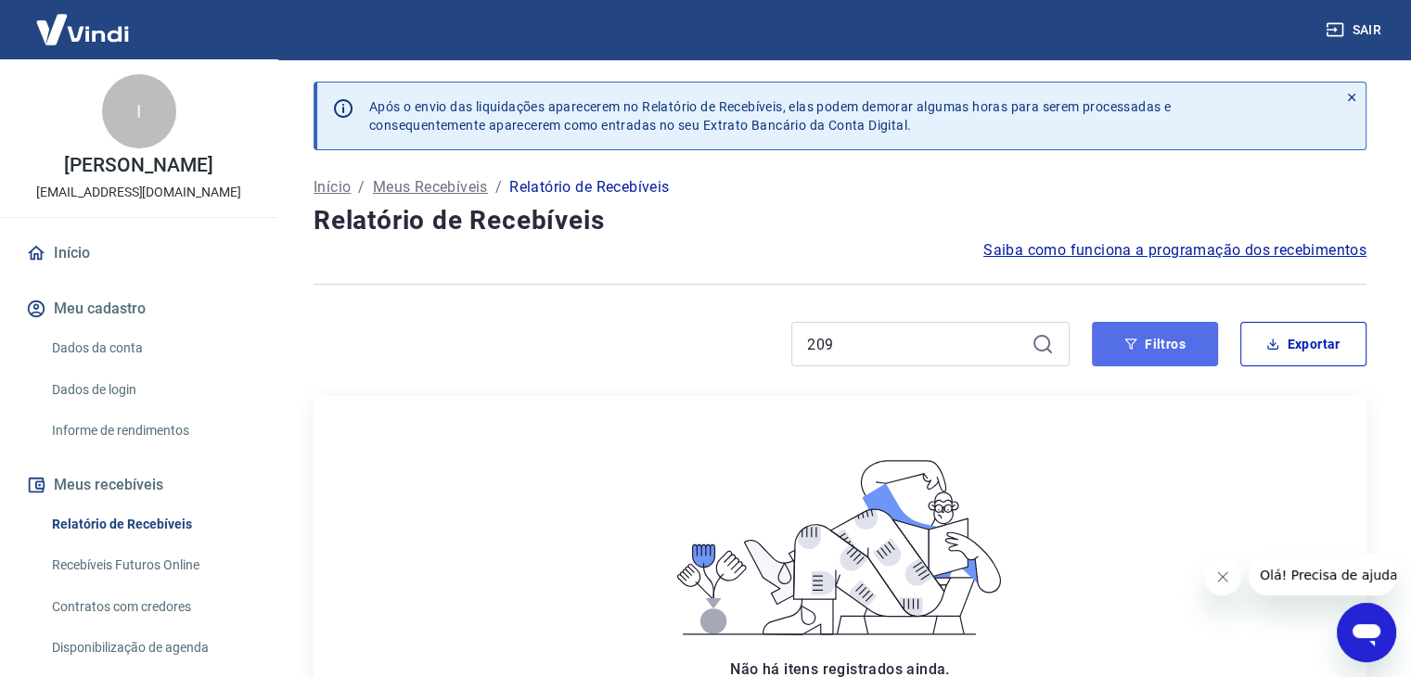
click at [1170, 350] on button "Filtros" at bounding box center [1155, 344] width 126 height 45
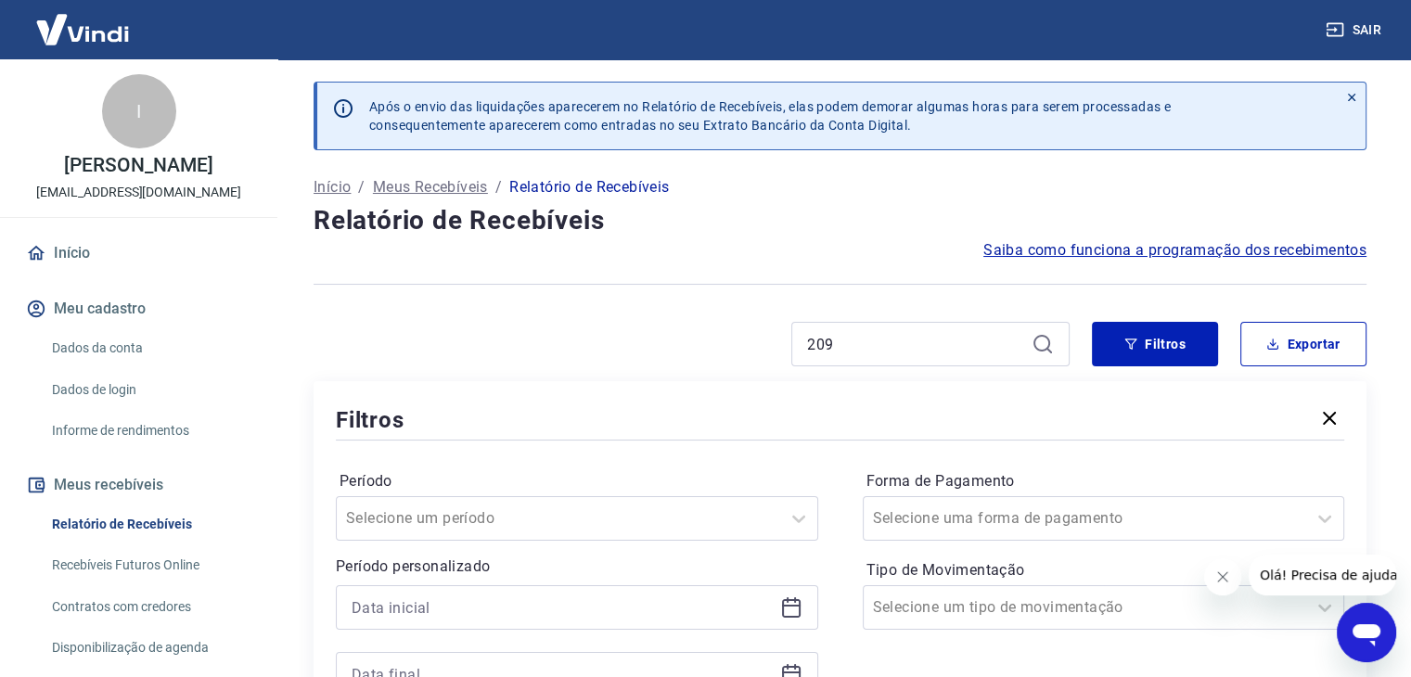
click at [406, 336] on div "209" at bounding box center [691, 344] width 756 height 45
click at [71, 274] on link "Início" at bounding box center [138, 253] width 233 height 41
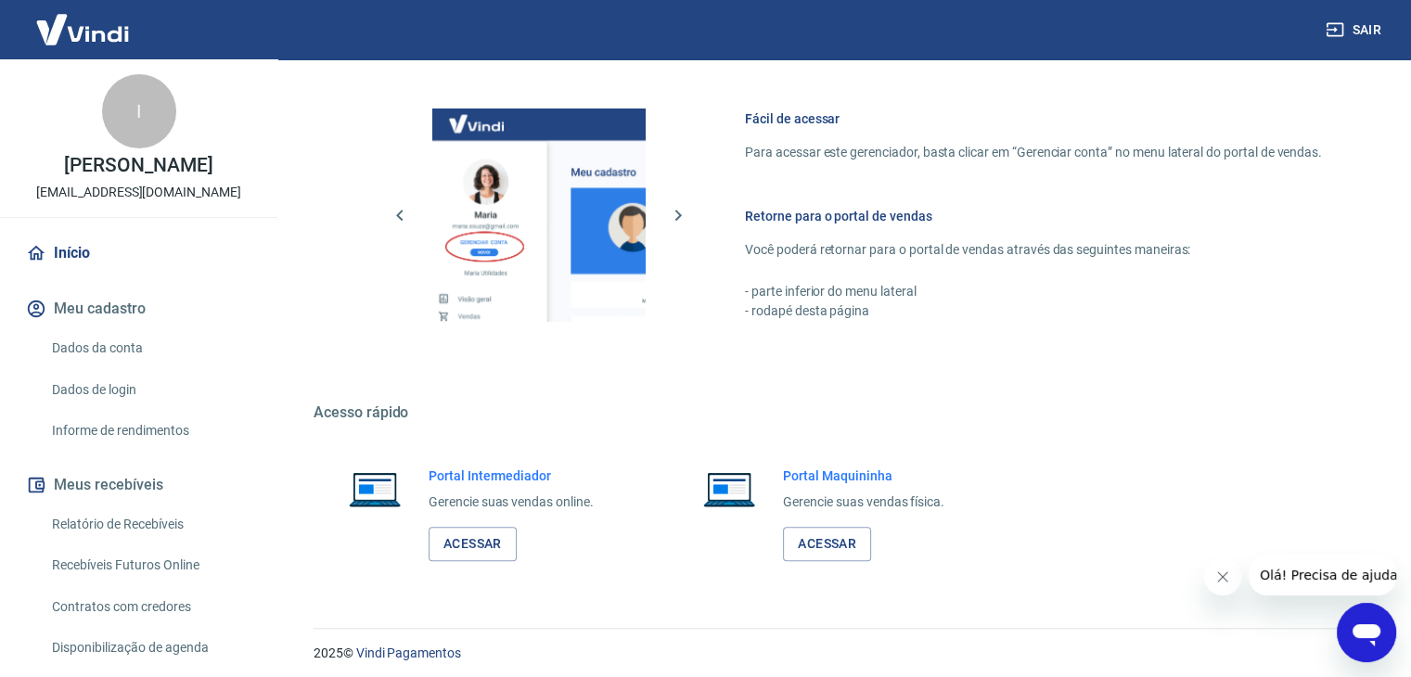
scroll to position [786, 0]
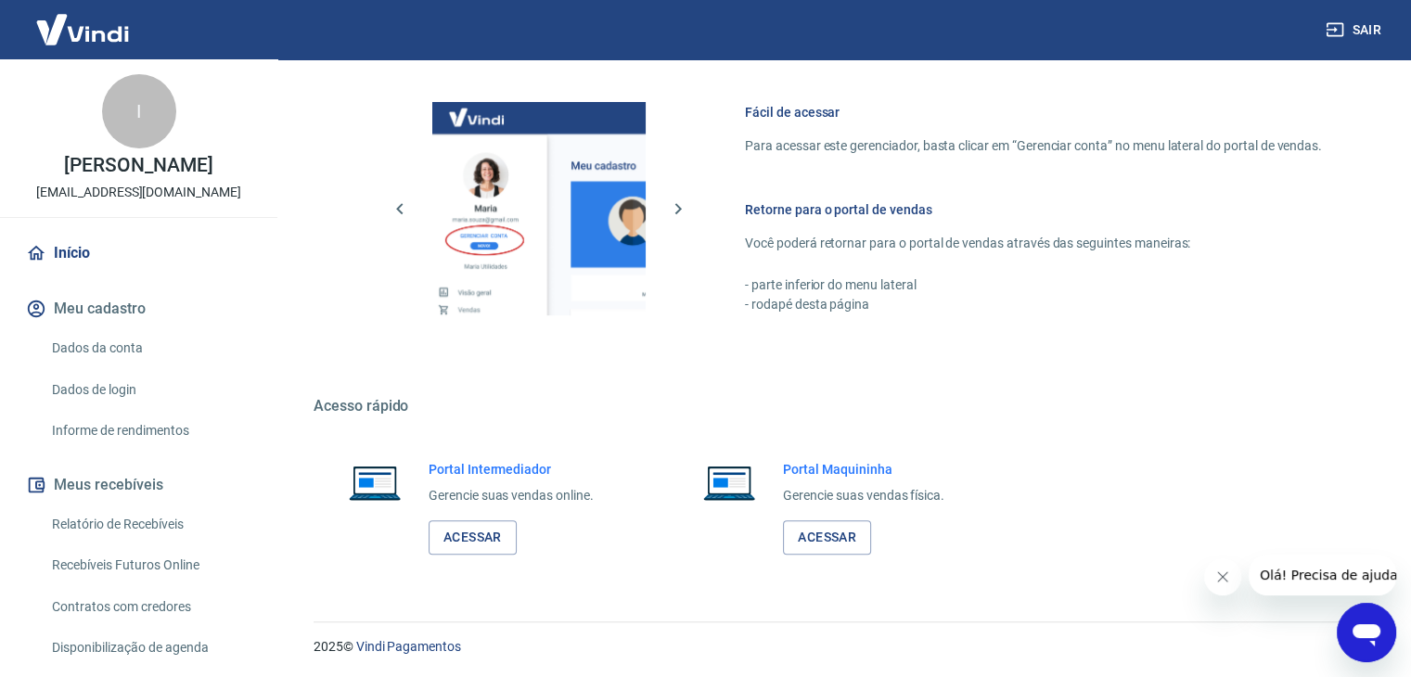
click at [96, 34] on img at bounding box center [82, 29] width 121 height 57
click at [52, 274] on link "Início" at bounding box center [138, 253] width 233 height 41
click at [37, 274] on link "Início" at bounding box center [138, 253] width 233 height 41
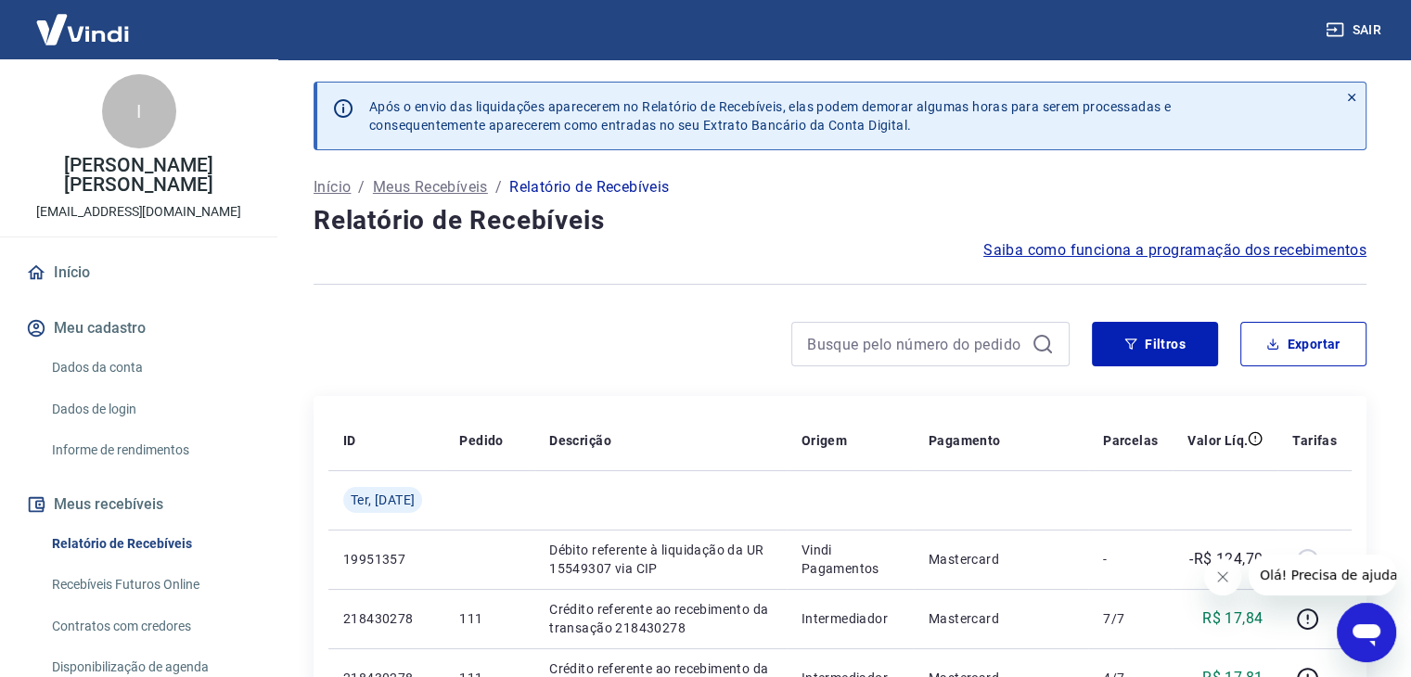
click at [117, 319] on button "Meu cadastro" at bounding box center [138, 328] width 233 height 41
click at [335, 189] on p "Início" at bounding box center [331, 187] width 37 height 22
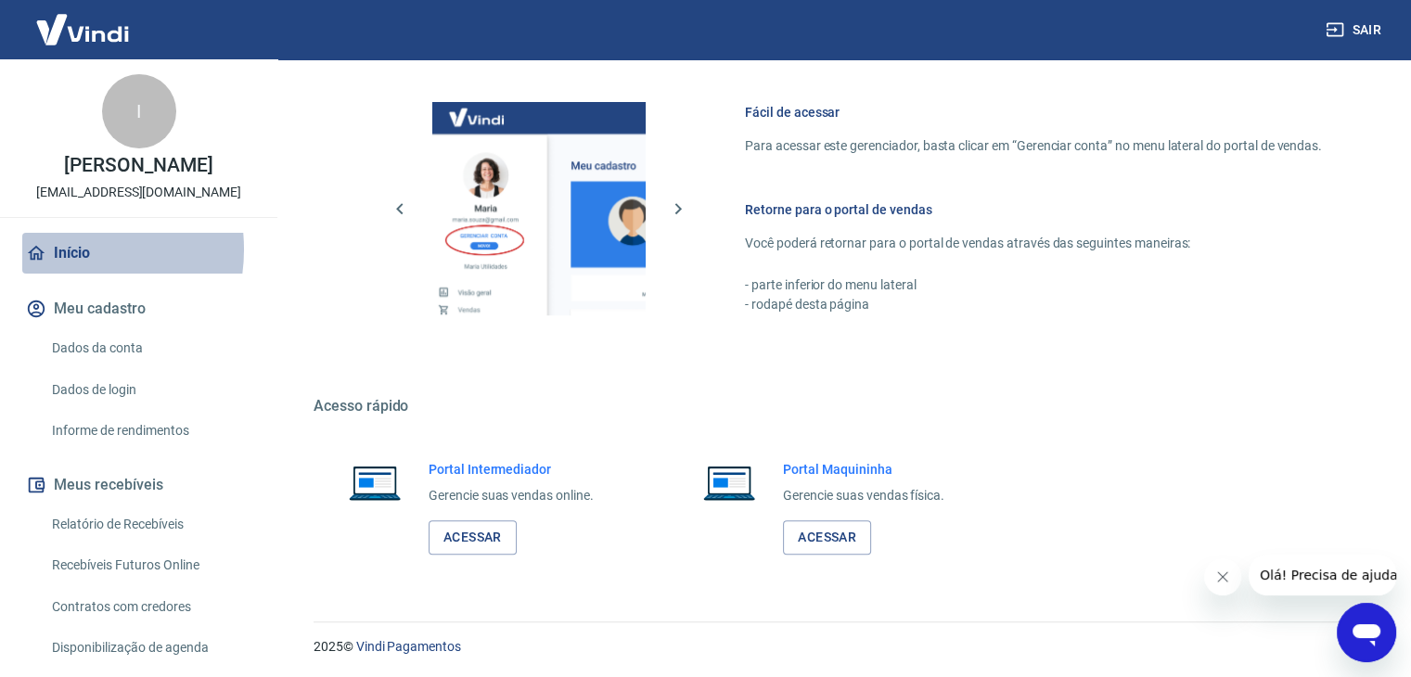
click at [61, 269] on link "Início" at bounding box center [138, 253] width 233 height 41
click at [85, 27] on img at bounding box center [82, 29] width 121 height 57
click at [82, 265] on link "Início" at bounding box center [138, 253] width 233 height 41
click at [63, 274] on link "Início" at bounding box center [138, 253] width 233 height 41
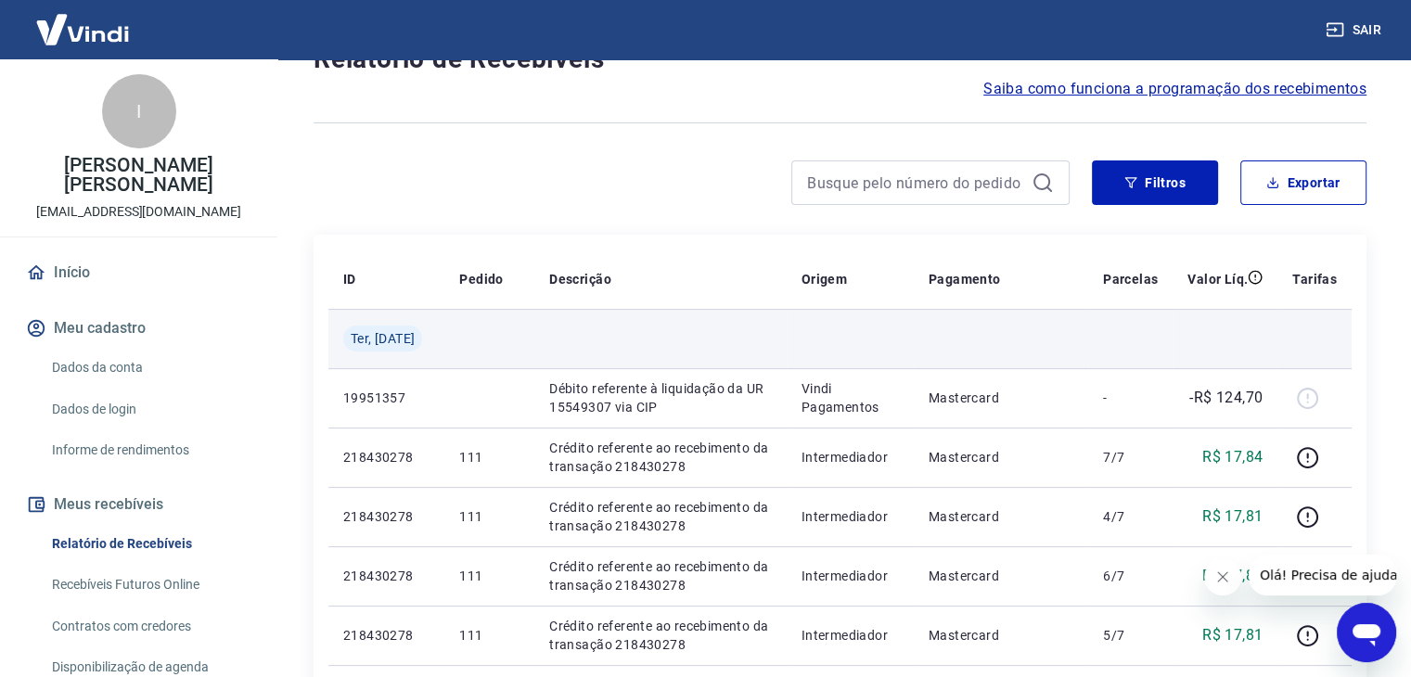
scroll to position [185, 0]
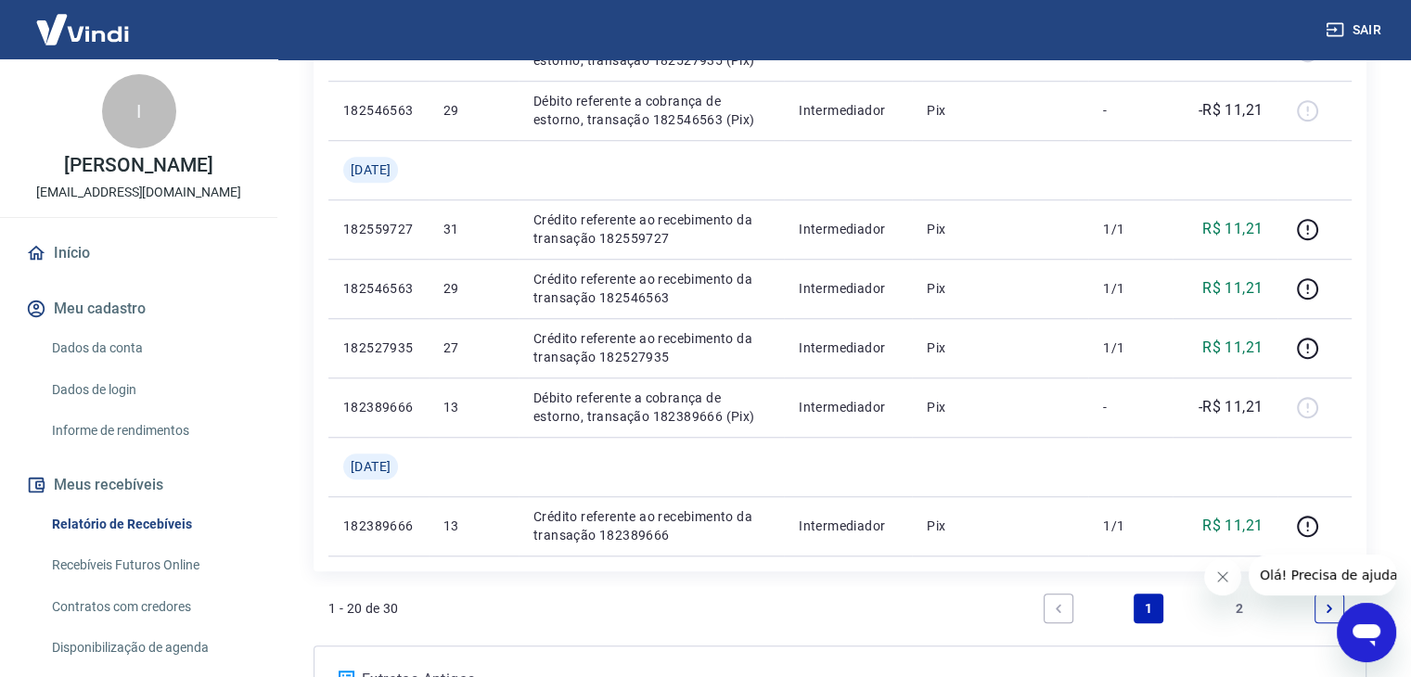
scroll to position [1577, 0]
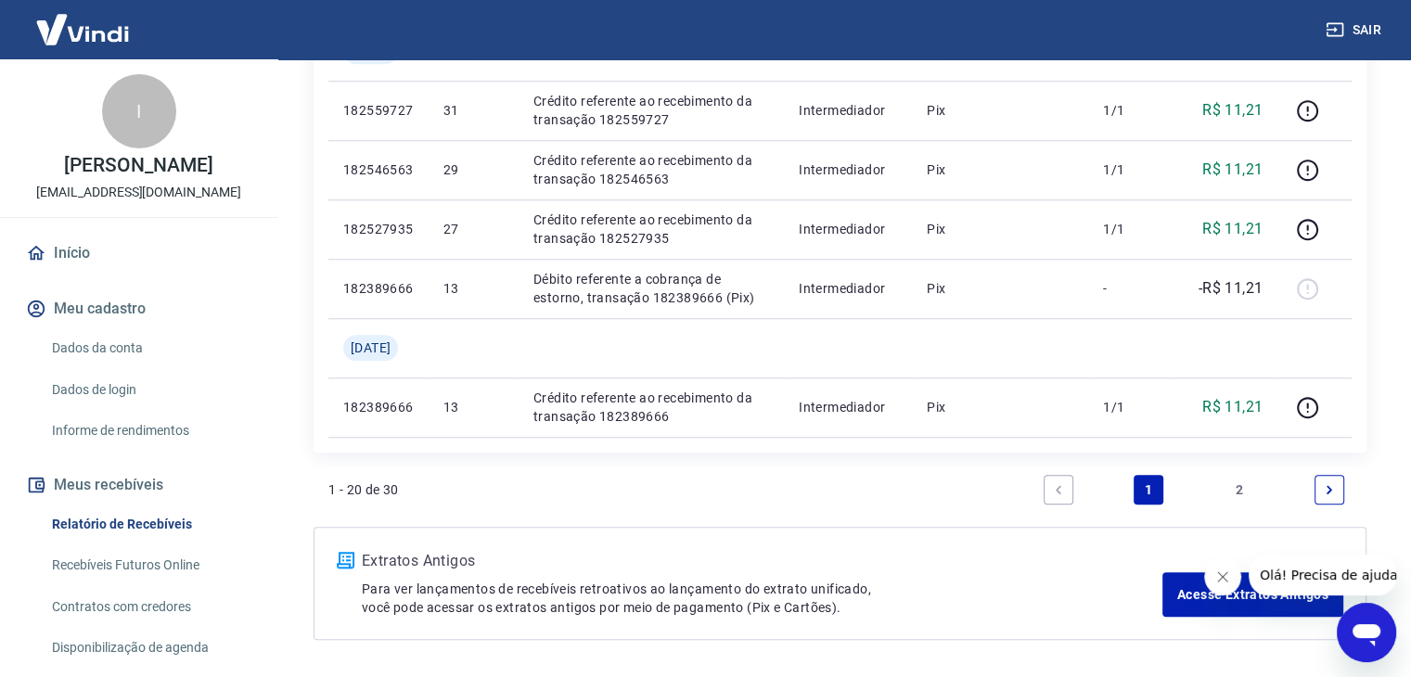
click at [1244, 487] on link "2" at bounding box center [1239, 490] width 30 height 30
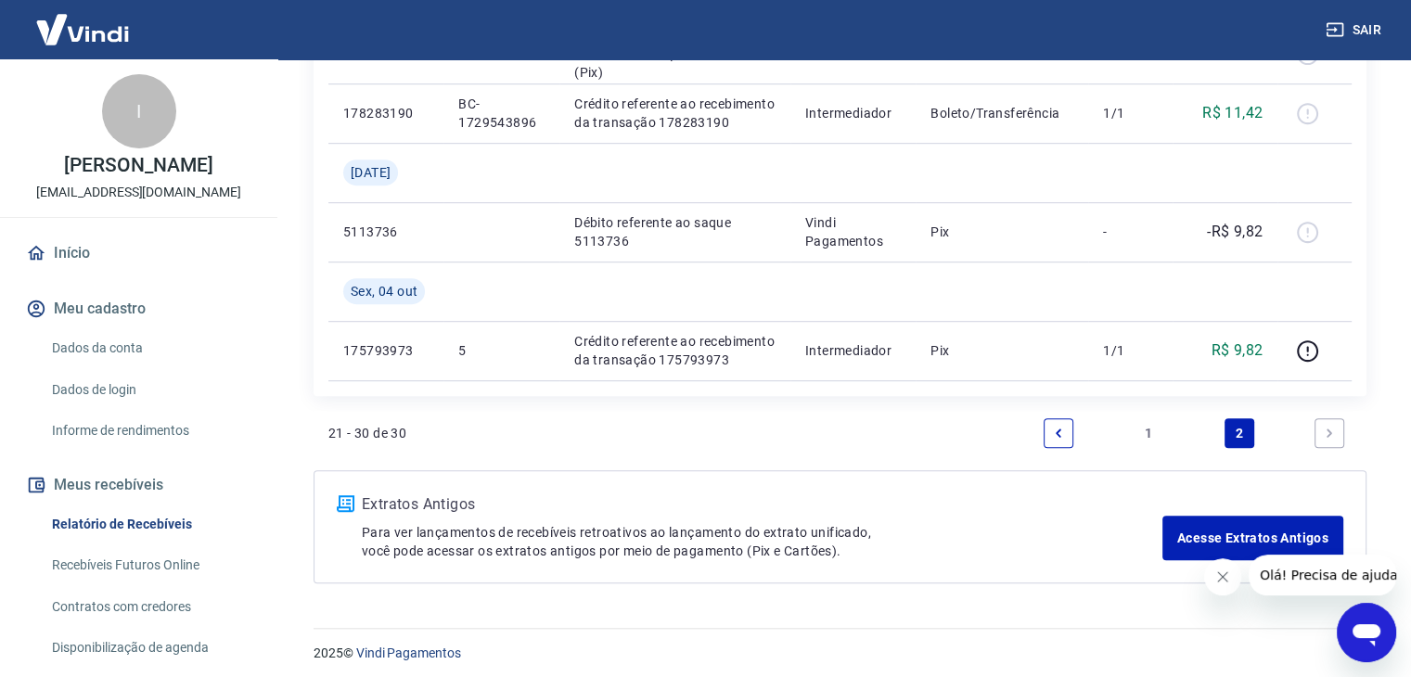
scroll to position [1106, 0]
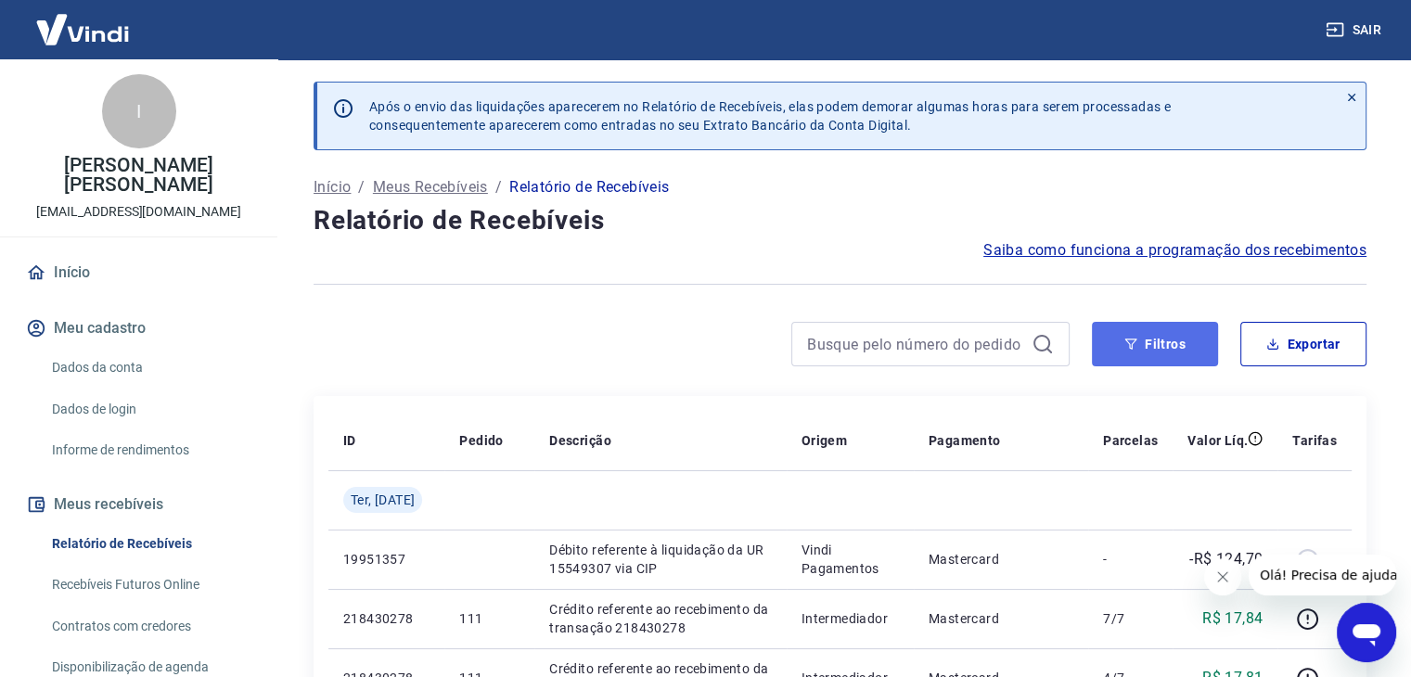
click at [1172, 335] on button "Filtros" at bounding box center [1155, 344] width 126 height 45
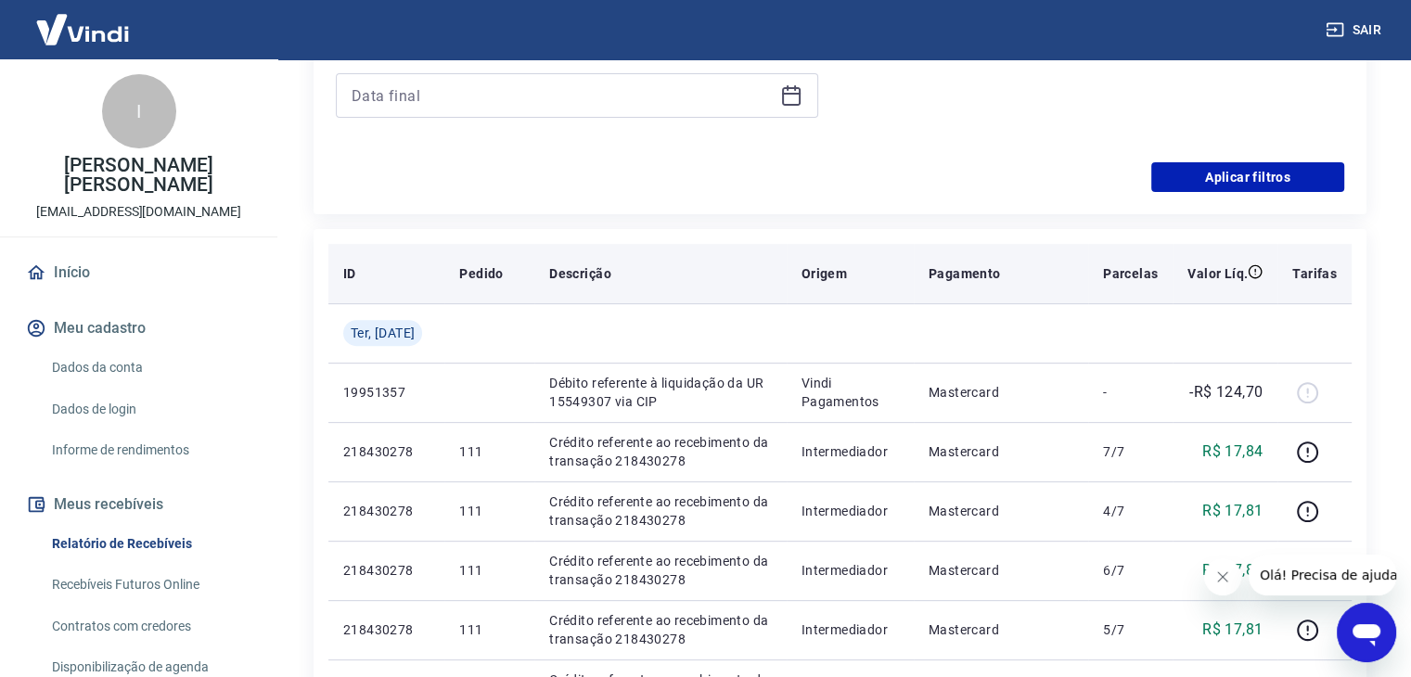
scroll to position [649, 0]
